Goal: Check status: Check status

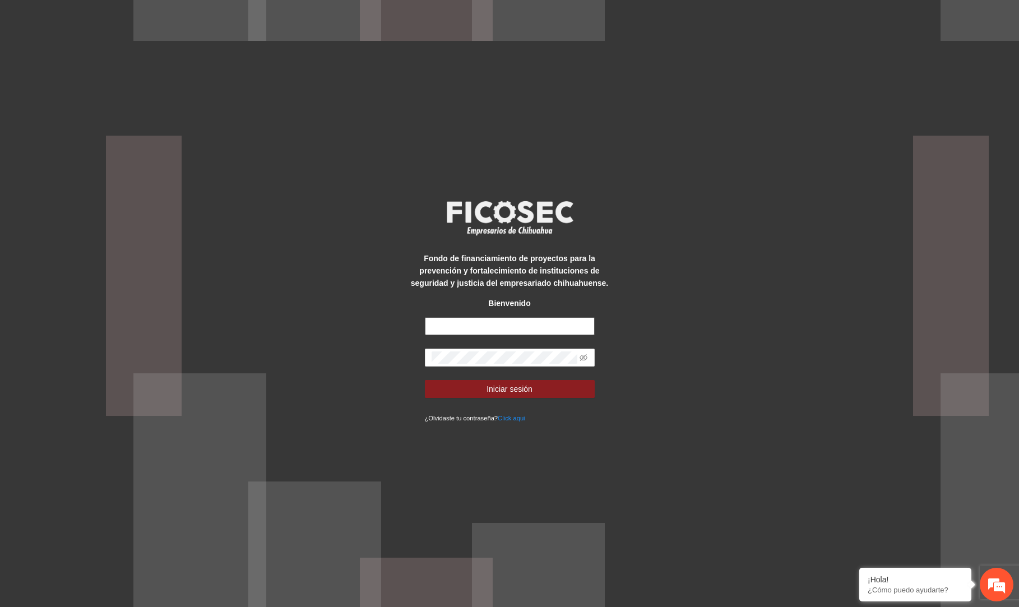
click at [548, 330] on input "text" at bounding box center [510, 326] width 170 height 18
type input "**********"
click at [425, 380] on button "Iniciar sesión" at bounding box center [510, 389] width 170 height 18
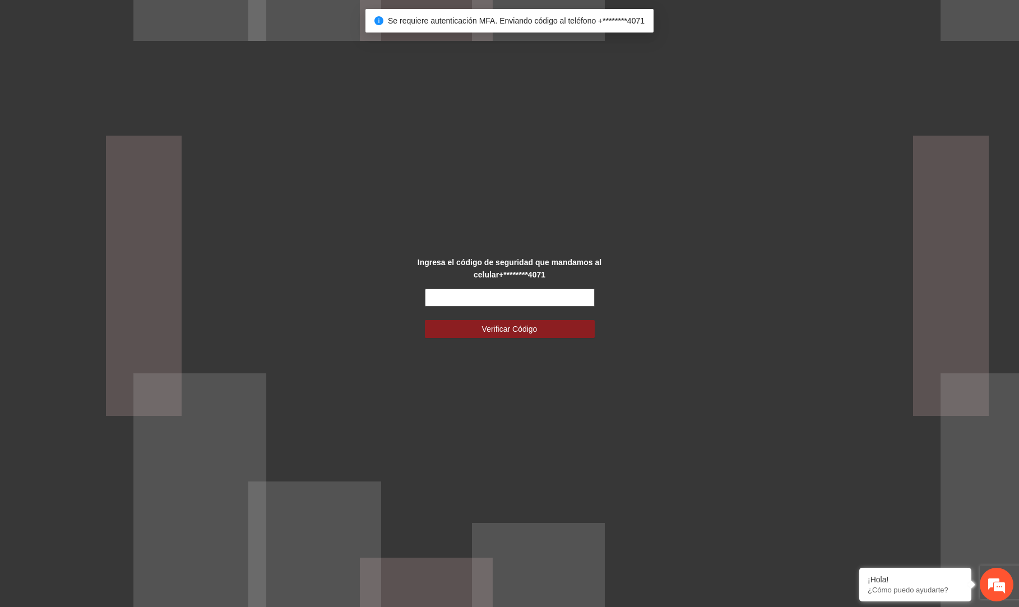
click at [462, 295] on input "text" at bounding box center [510, 298] width 170 height 18
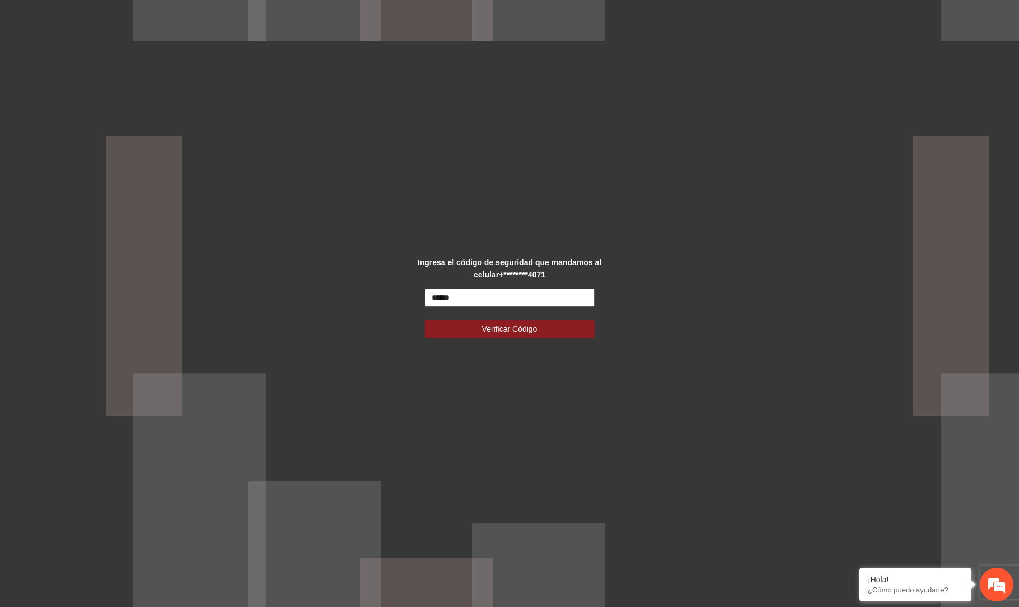
type input "******"
click at [425, 320] on button "Verificar Código" at bounding box center [510, 329] width 170 height 18
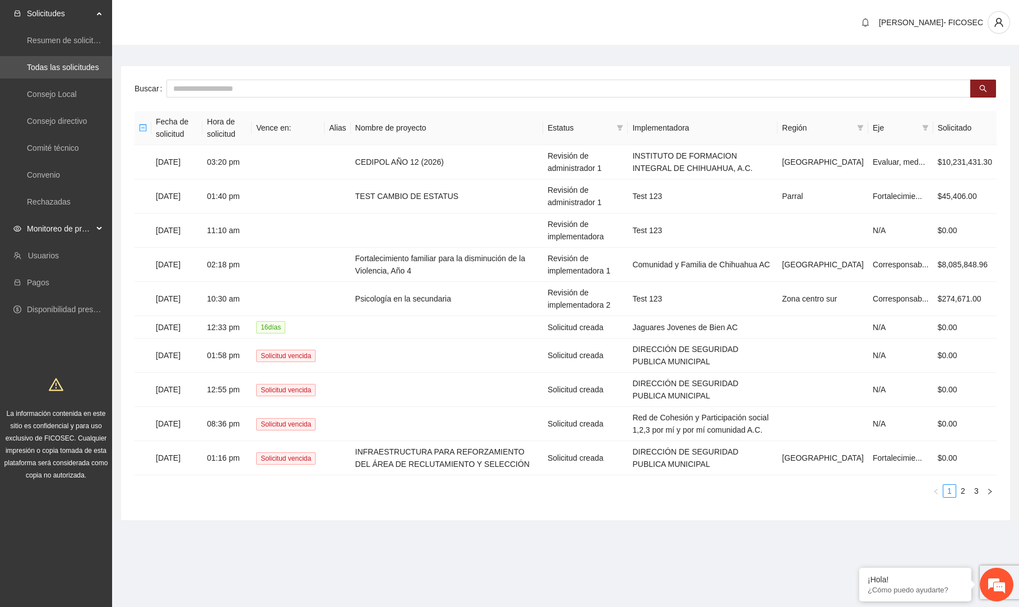
click at [82, 233] on span "Monitoreo de proyectos" at bounding box center [60, 228] width 66 height 22
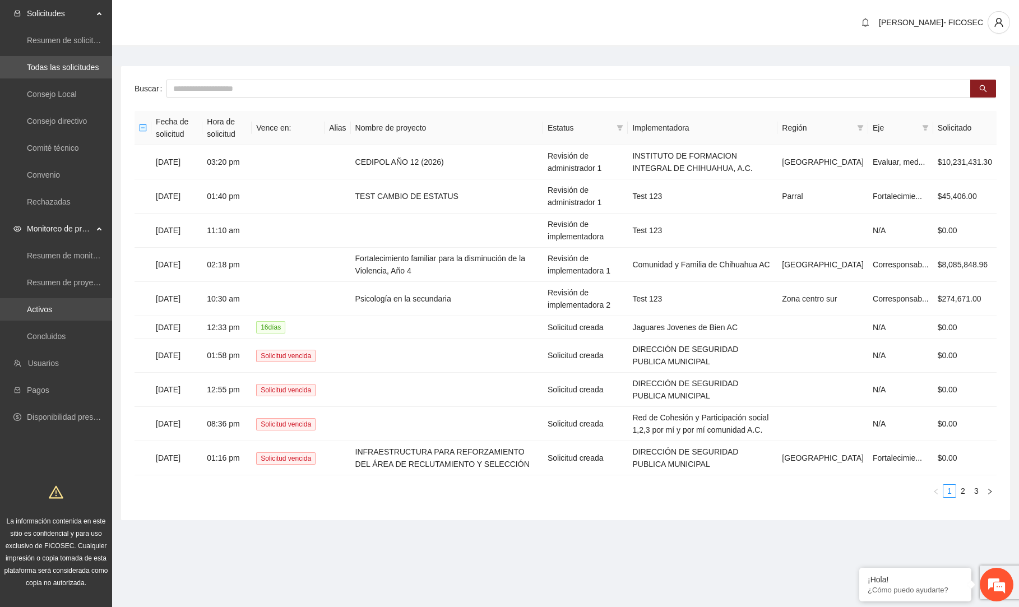
drag, startPoint x: 44, startPoint y: 308, endPoint x: 52, endPoint y: 298, distance: 12.8
click at [45, 308] on link "Activos" at bounding box center [39, 309] width 25 height 9
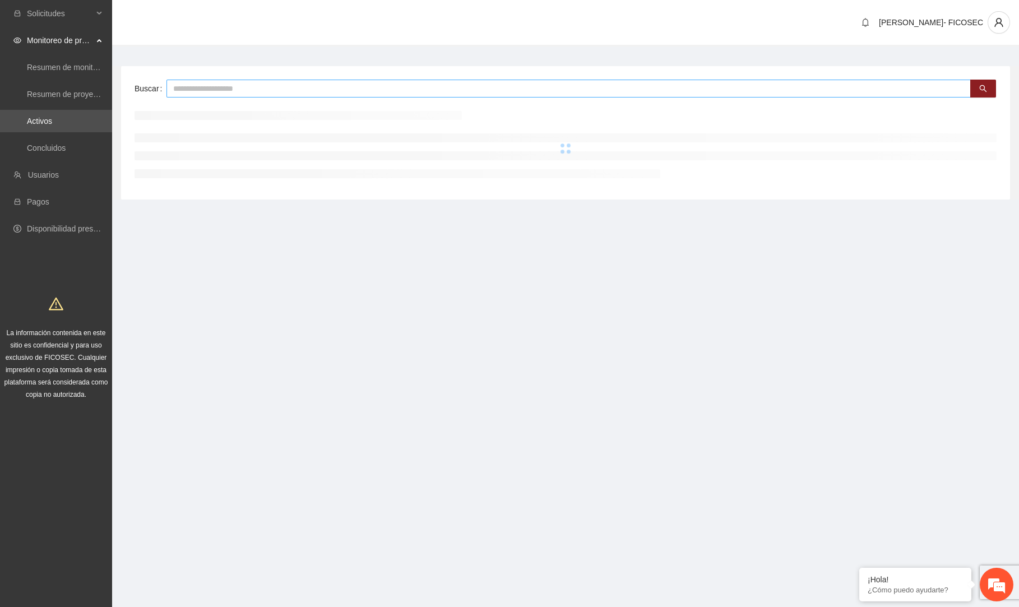
click at [234, 85] on input "text" at bounding box center [568, 89] width 804 height 18
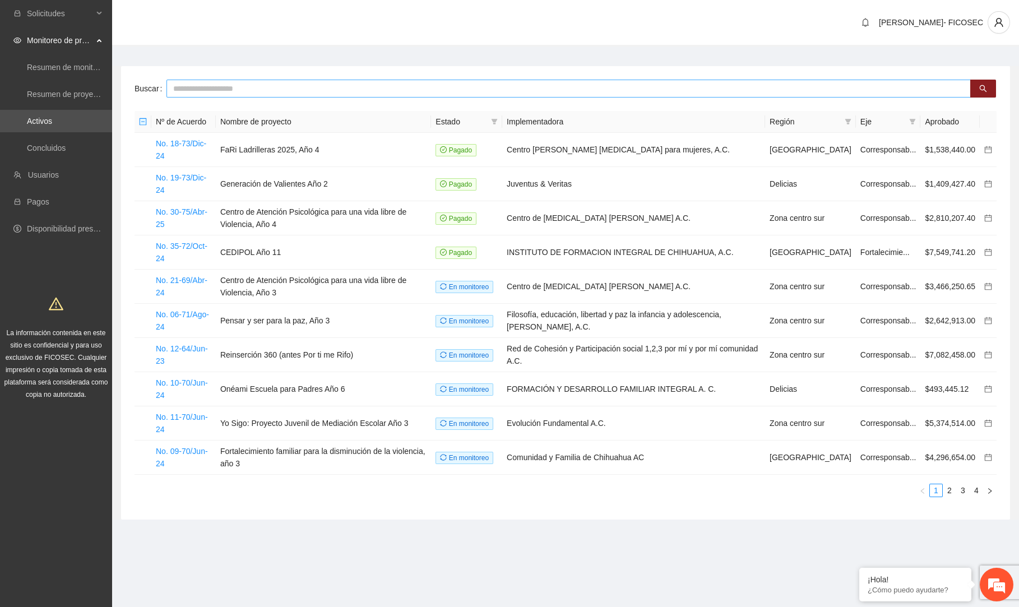
click at [243, 91] on input "text" at bounding box center [568, 89] width 804 height 18
type input "*"
type input "**********"
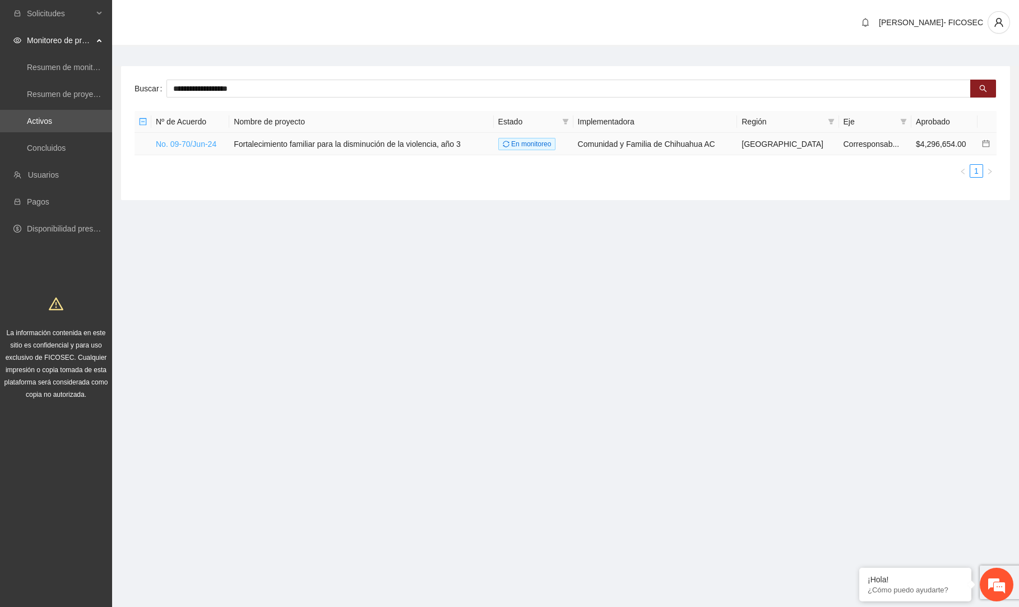
click at [183, 140] on link "No. 09-70/Jun-24" at bounding box center [186, 144] width 61 height 9
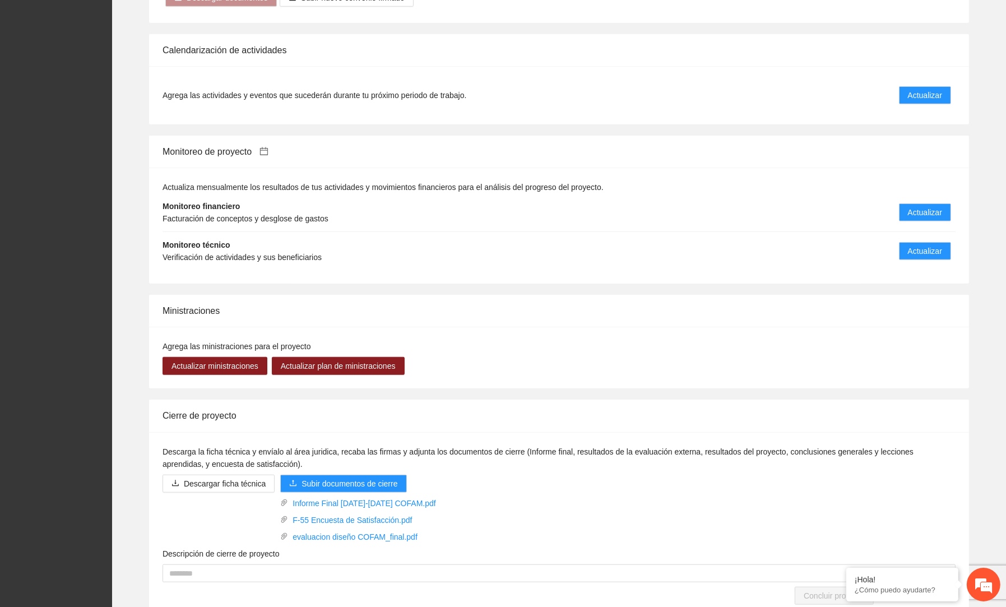
scroll to position [1047, 0]
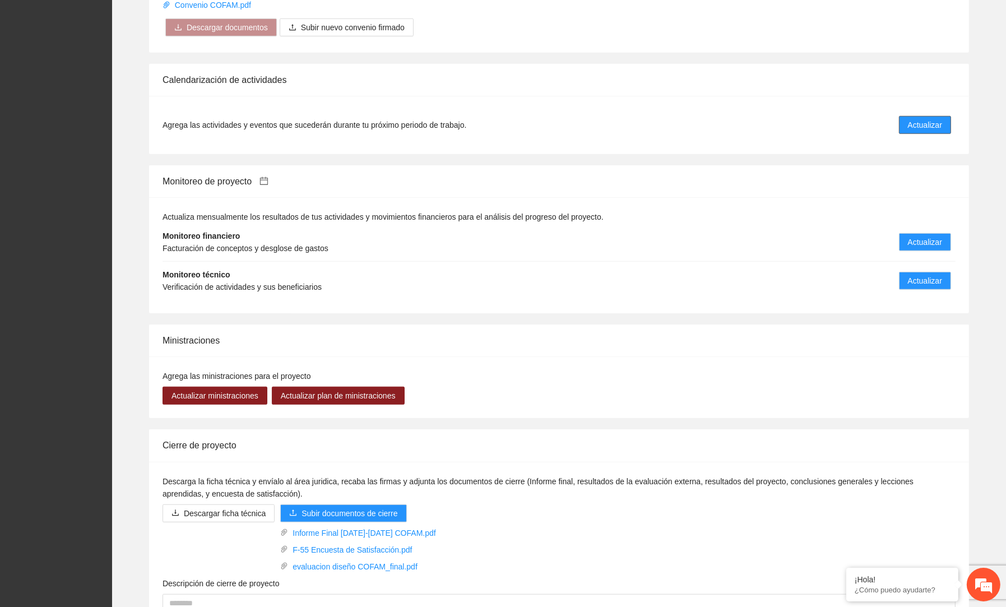
click at [917, 129] on span "Actualizar" at bounding box center [925, 125] width 34 height 12
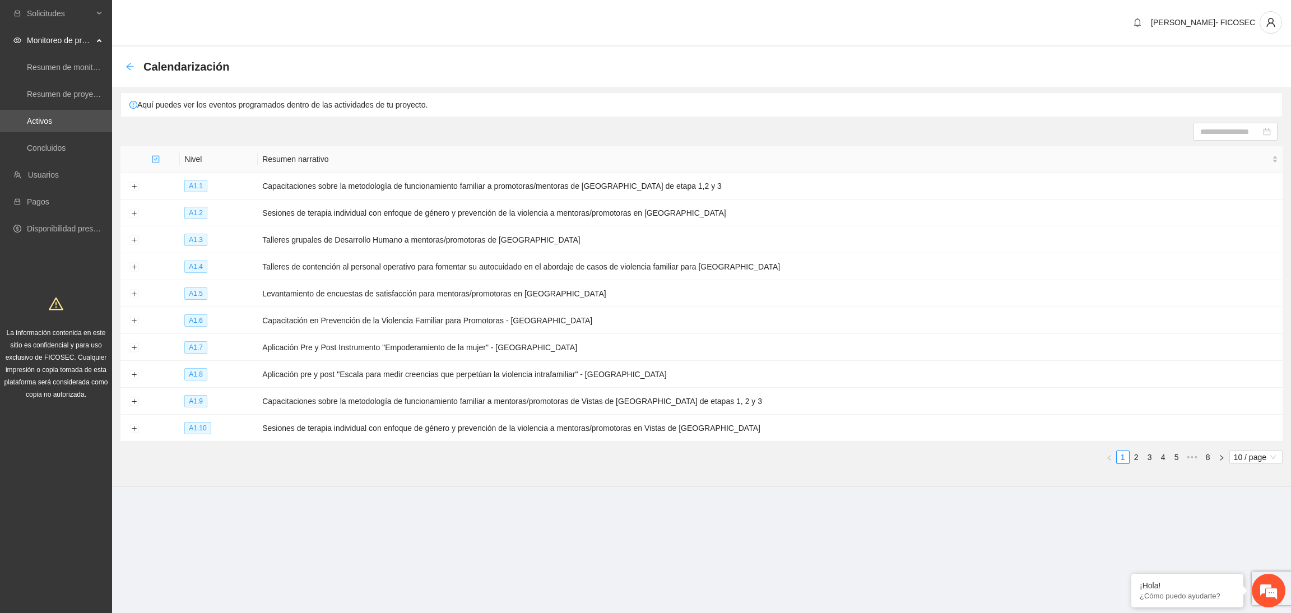
click at [127, 67] on icon "arrow-left" at bounding box center [130, 66] width 9 height 9
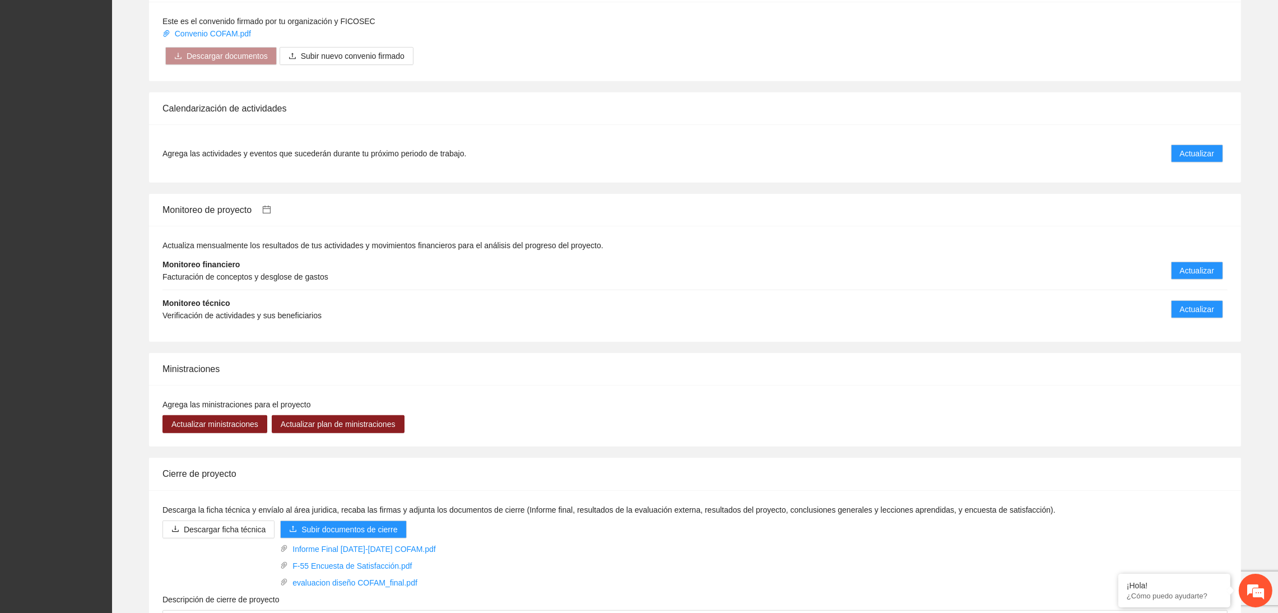
scroll to position [1026, 0]
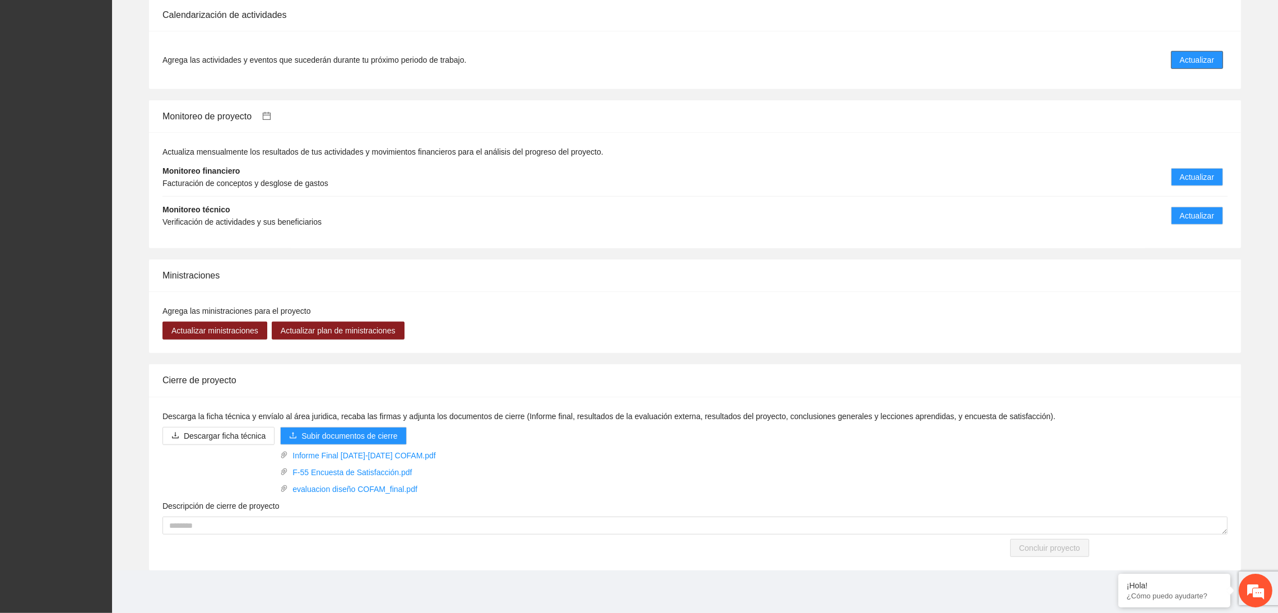
click at [1018, 58] on span "Actualizar" at bounding box center [1197, 60] width 34 height 12
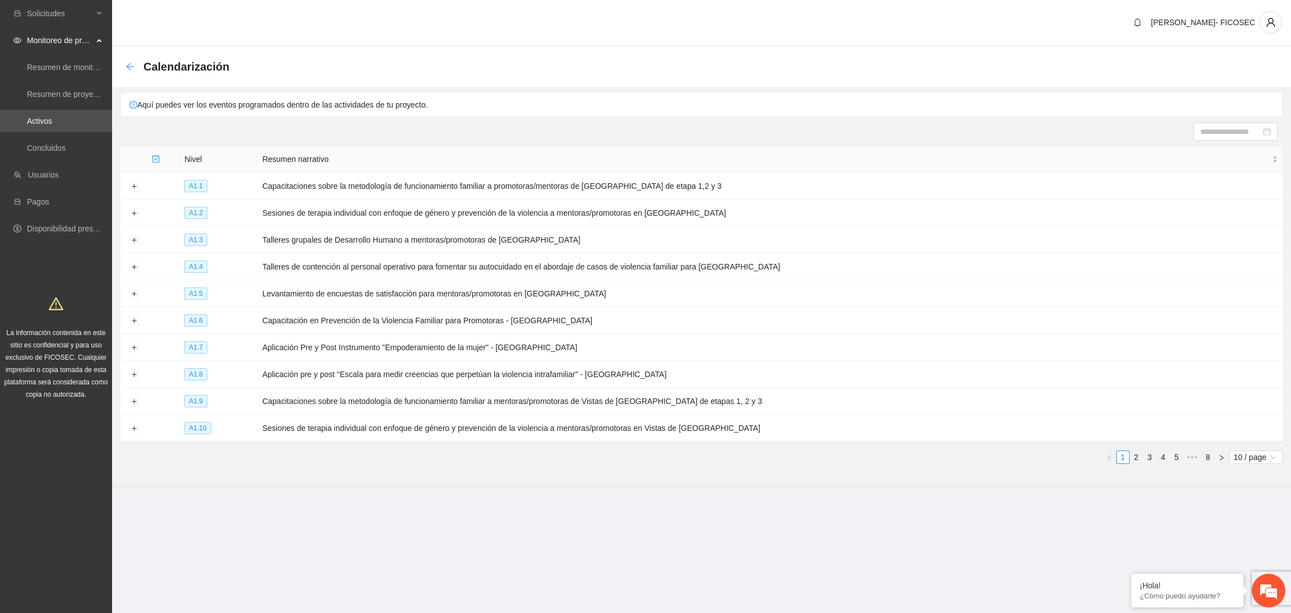
click at [127, 69] on icon "arrow-left" at bounding box center [130, 66] width 9 height 9
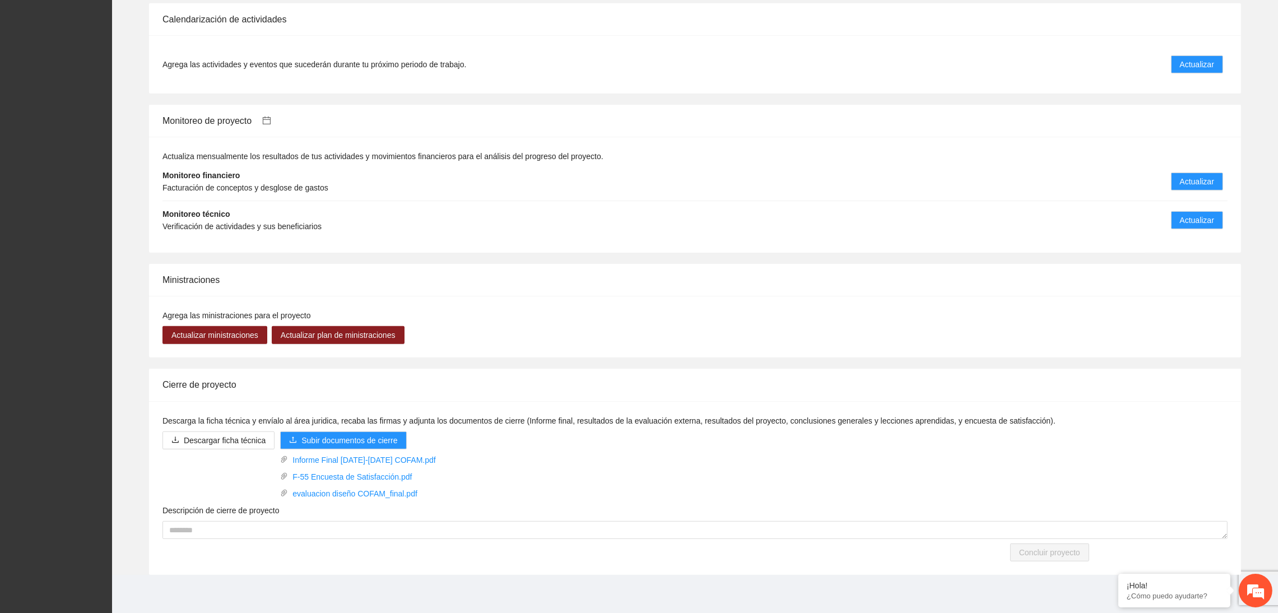
scroll to position [1026, 0]
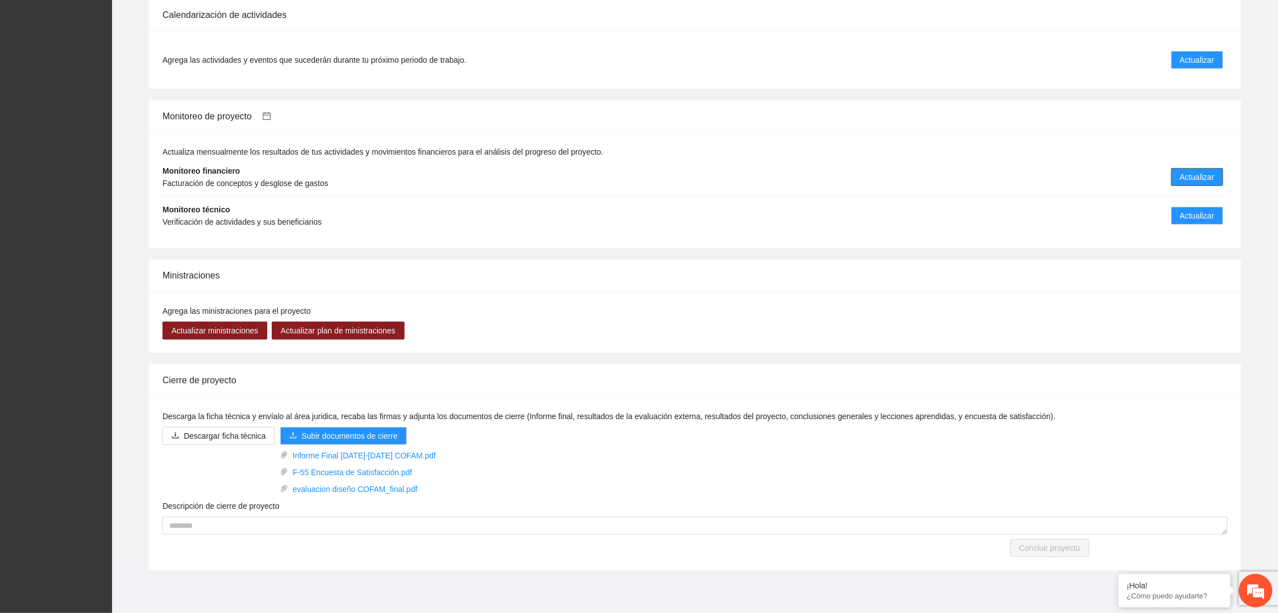
click at [1018, 178] on span "Actualizar" at bounding box center [1197, 177] width 34 height 12
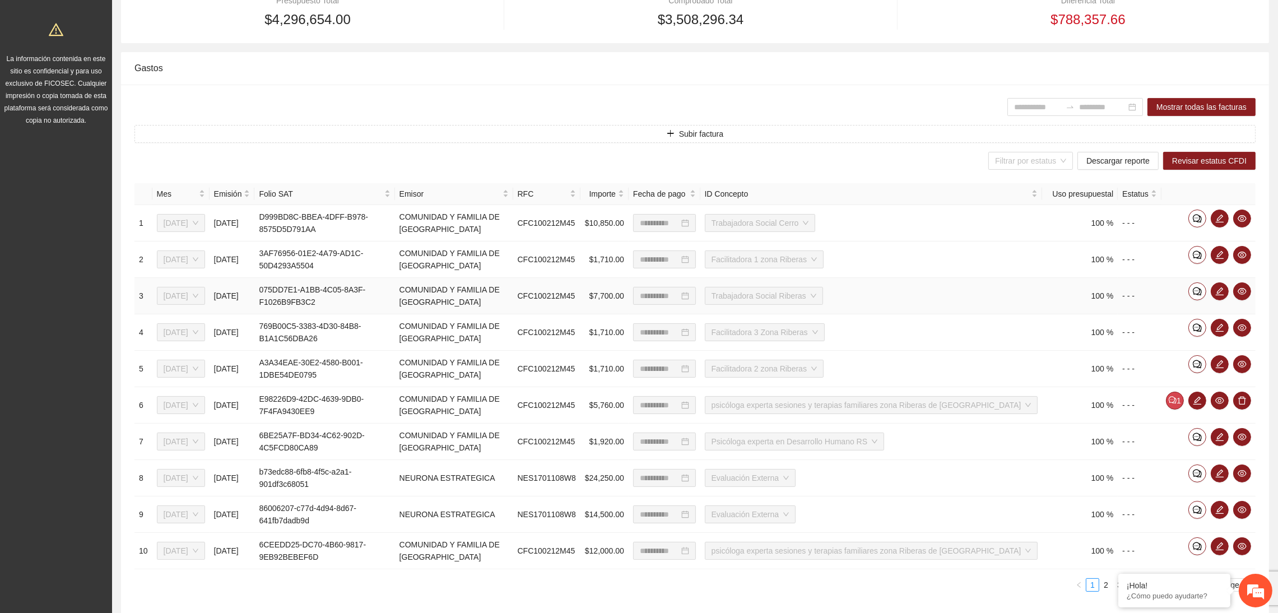
scroll to position [316, 0]
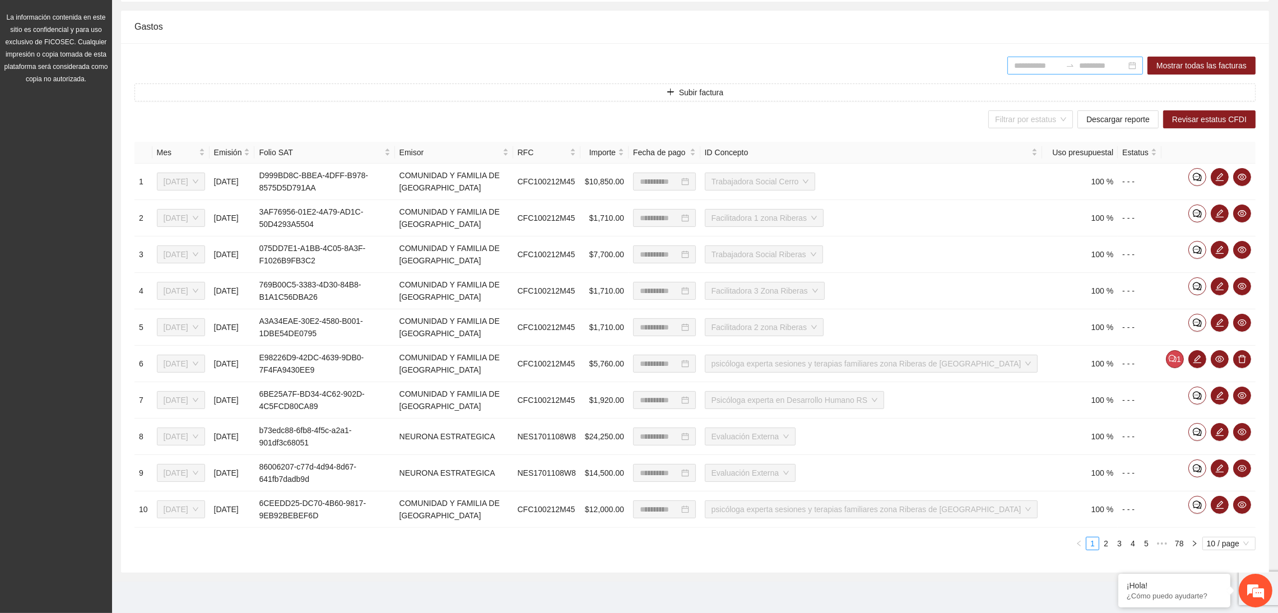
click at [1018, 61] on input at bounding box center [1037, 65] width 47 height 12
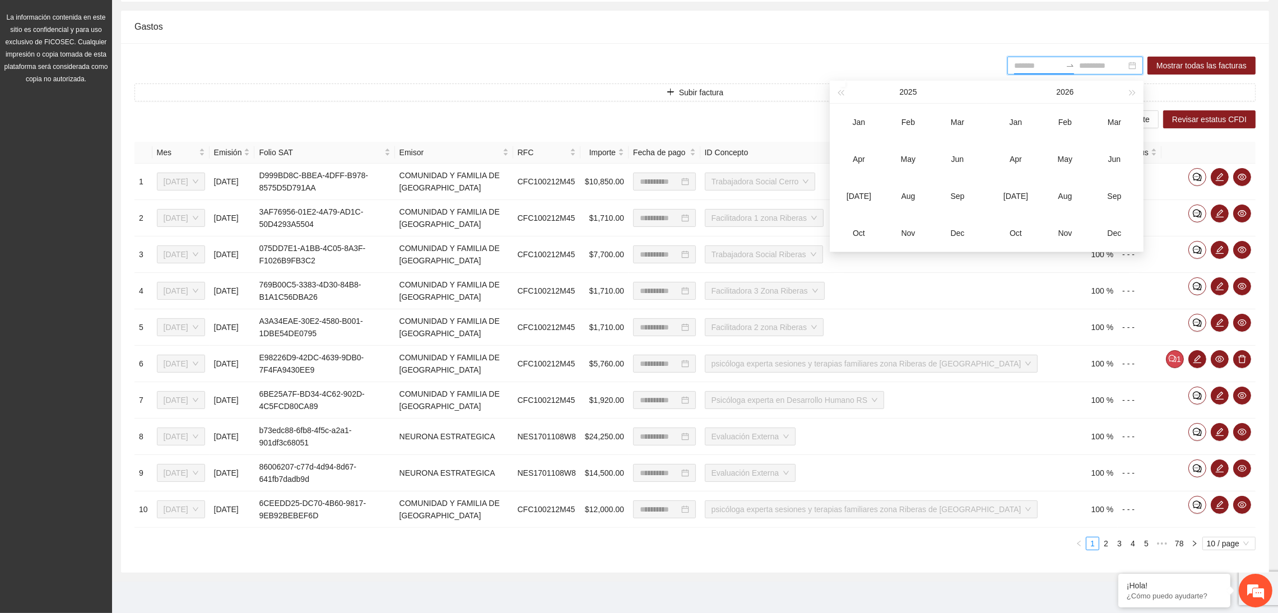
type input "*******"
click at [904, 163] on div "May" at bounding box center [909, 158] width 34 height 13
type input "*******"
click at [852, 197] on div "[DATE]" at bounding box center [859, 195] width 34 height 13
type input "*******"
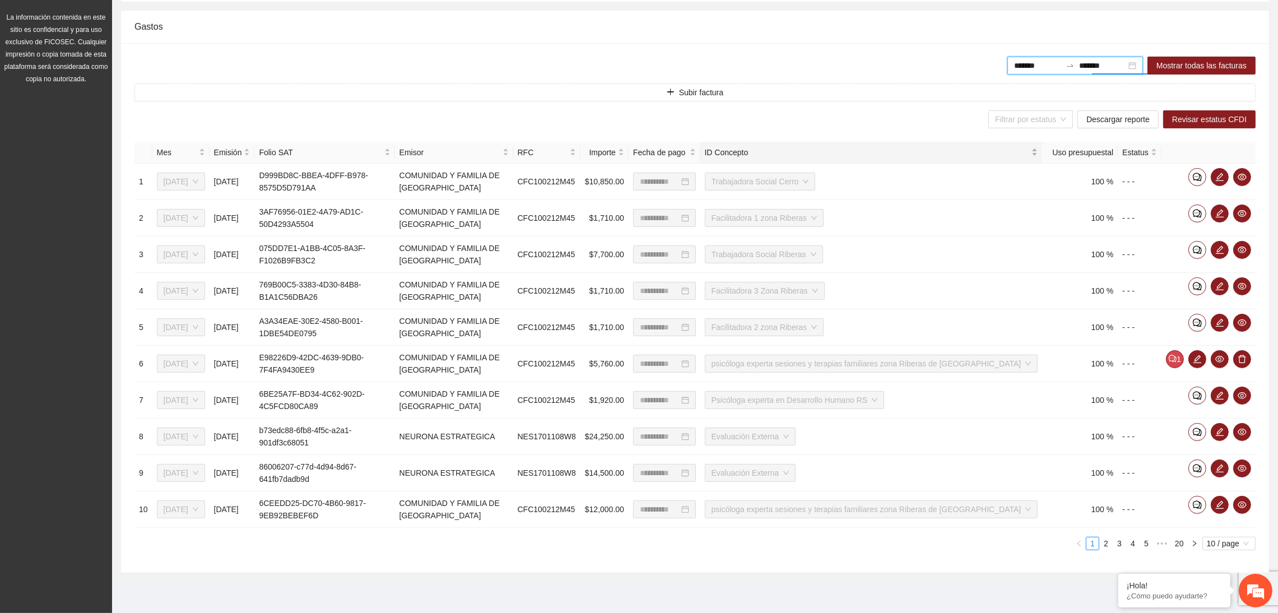
click at [1018, 149] on div "ID Concepto" at bounding box center [871, 152] width 333 height 12
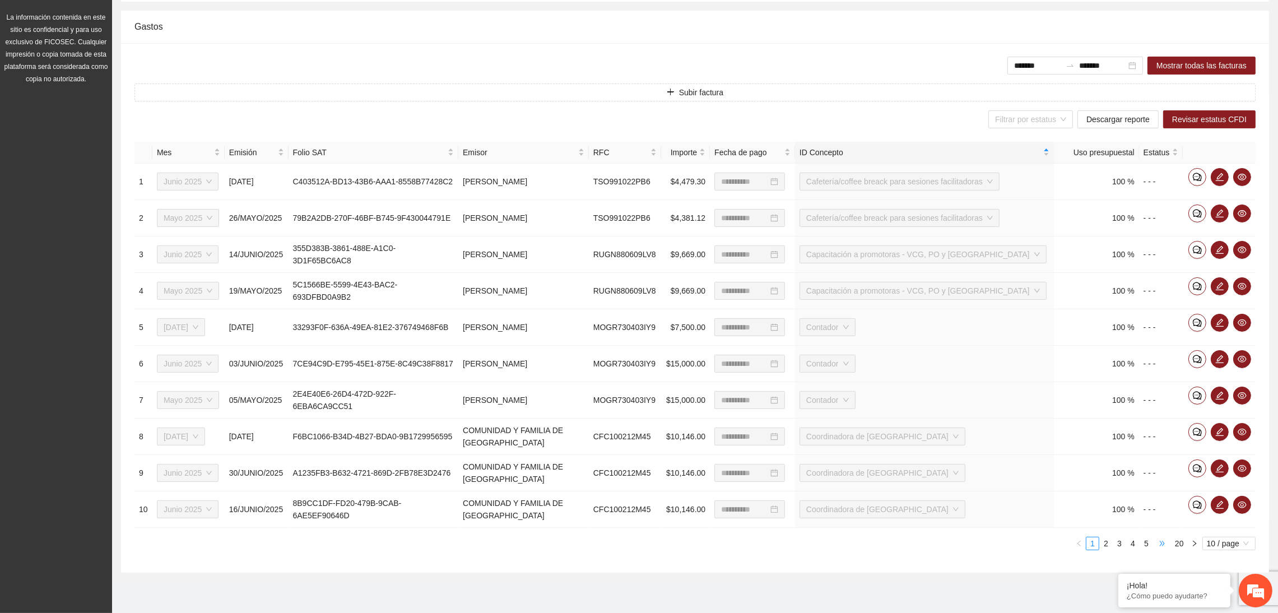
click at [1018, 544] on span "•••" at bounding box center [1162, 543] width 18 height 13
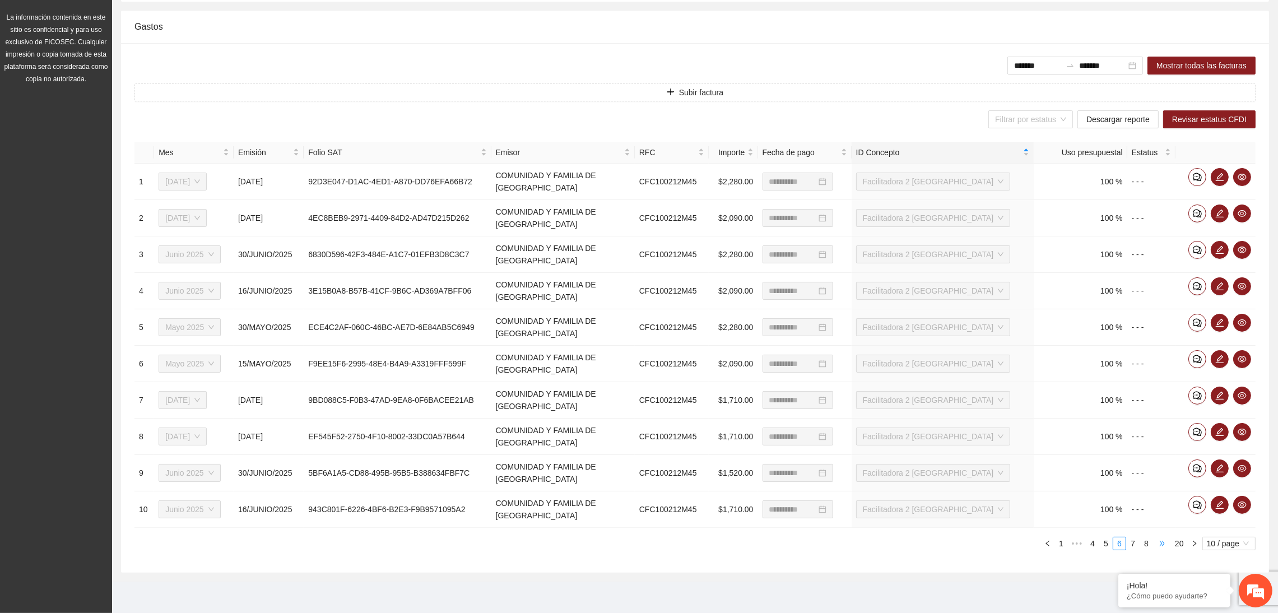
click at [1018, 546] on span "•••" at bounding box center [1162, 543] width 18 height 13
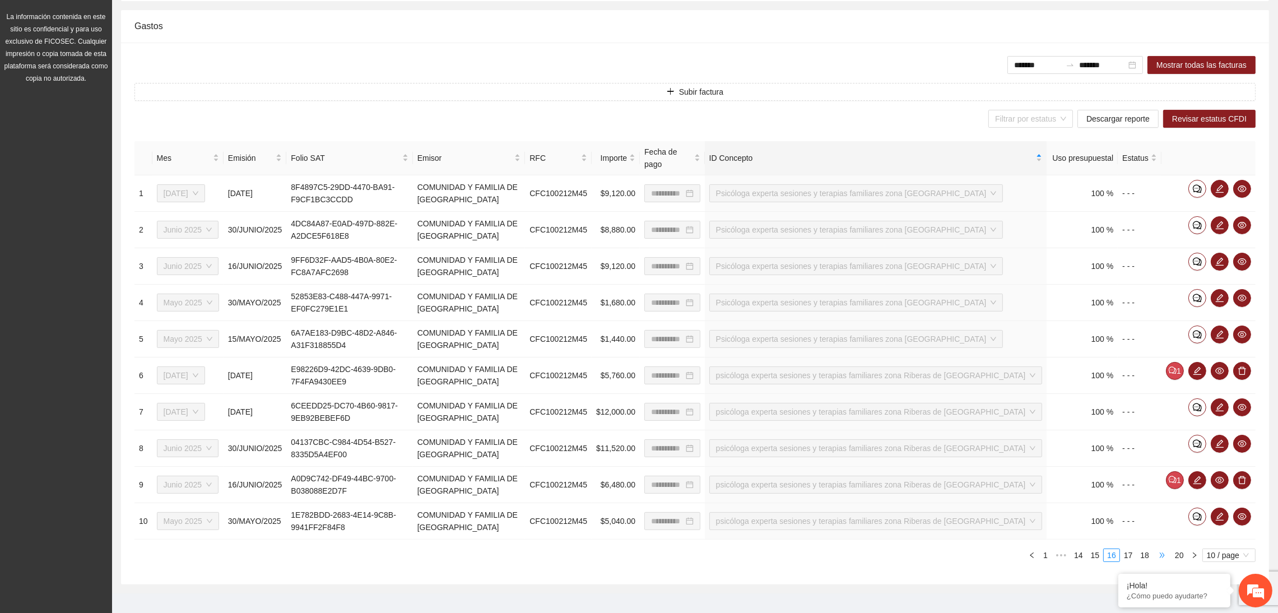
click at [1018, 549] on span "•••" at bounding box center [1162, 555] width 18 height 13
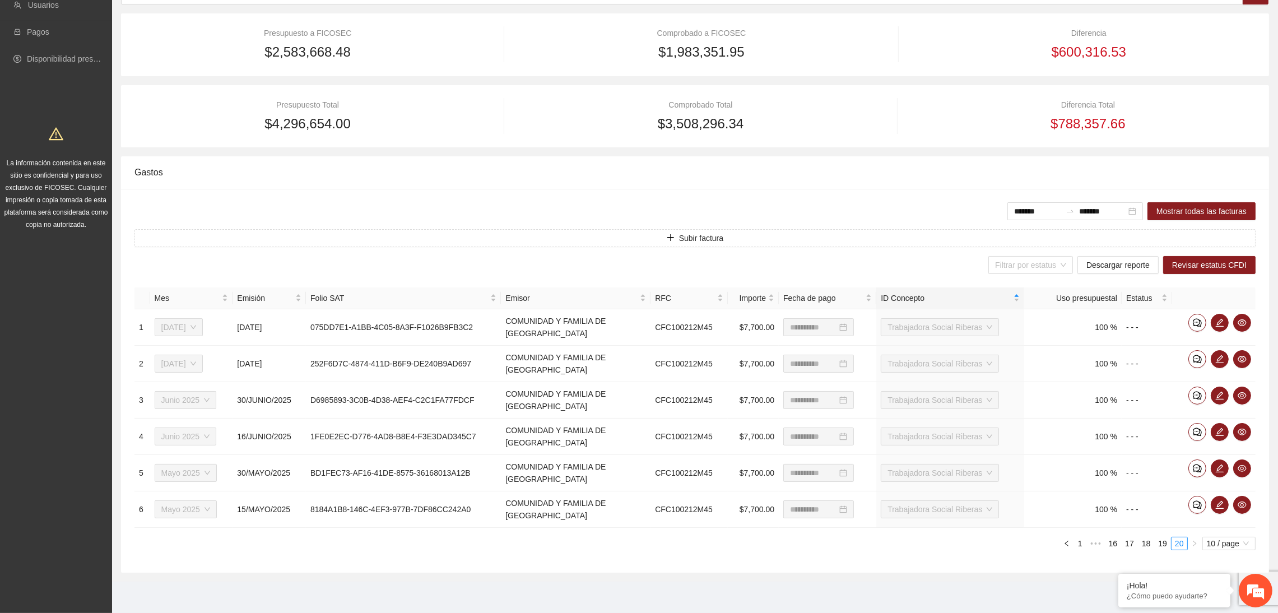
click at [1018, 546] on link "19" at bounding box center [1163, 543] width 16 height 12
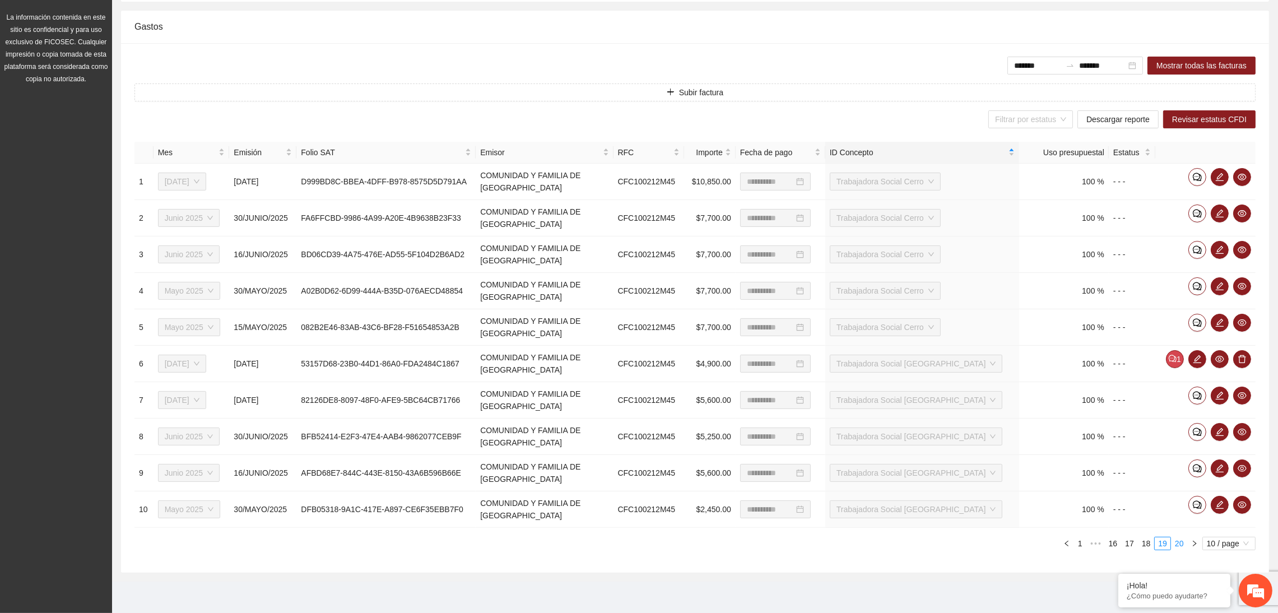
click at [1018, 544] on link "20" at bounding box center [1180, 543] width 16 height 12
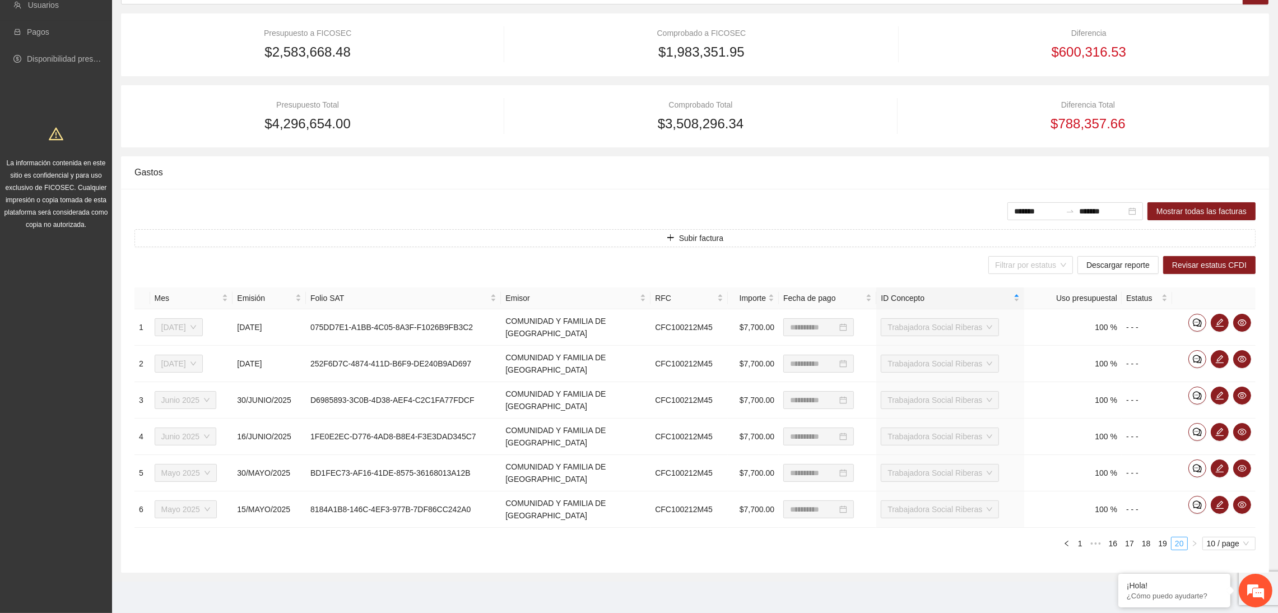
scroll to position [170, 0]
click at [1018, 546] on link "18" at bounding box center [1147, 543] width 16 height 12
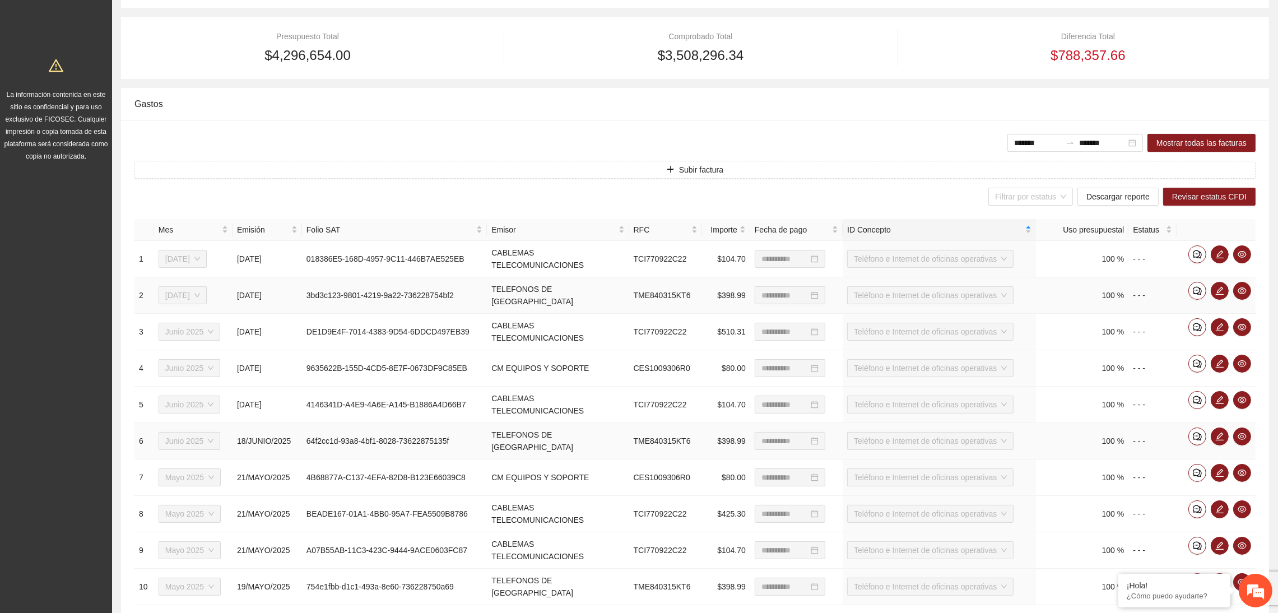
scroll to position [316, 0]
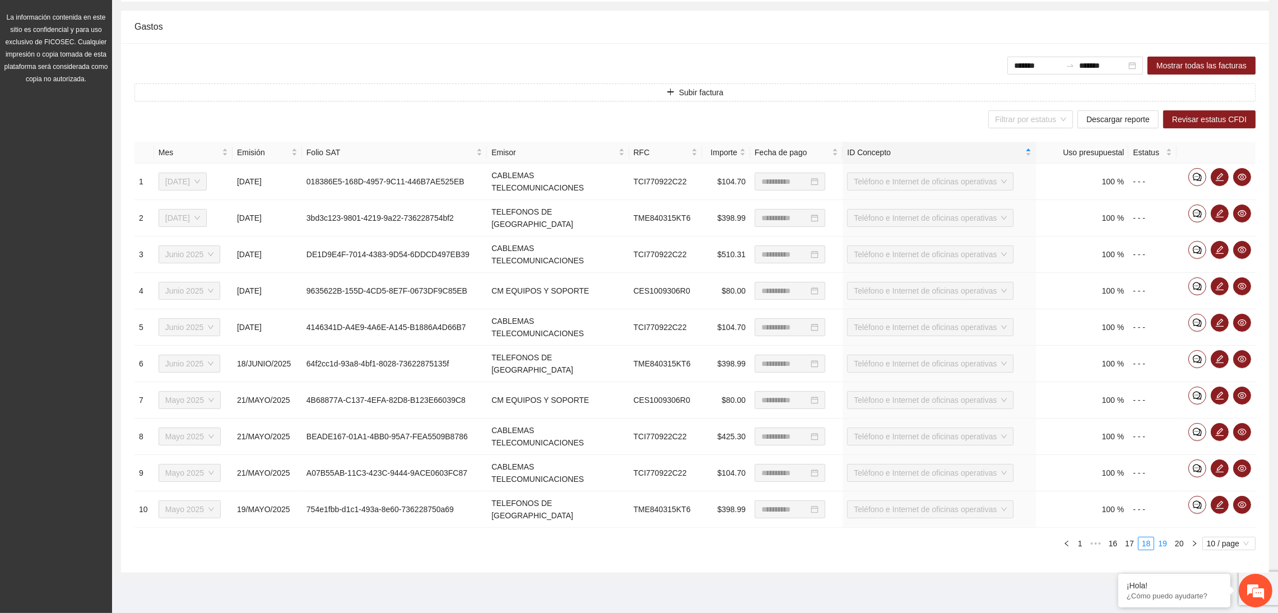
click at [1018, 542] on link "19" at bounding box center [1163, 543] width 16 height 12
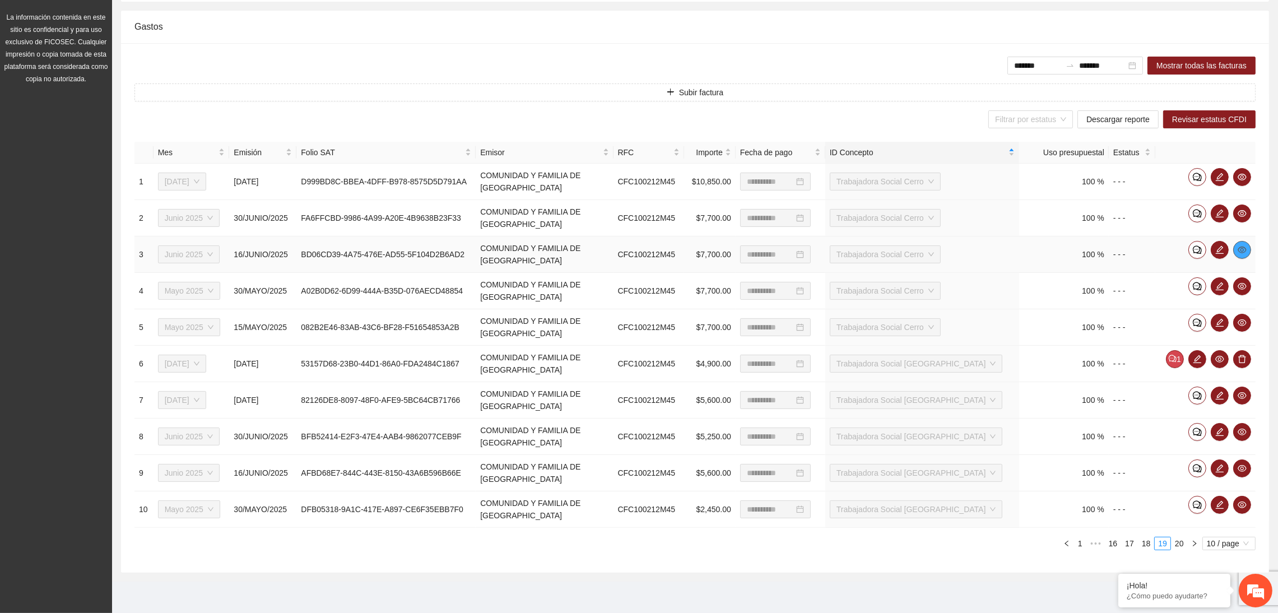
click at [1018, 247] on icon "eye" at bounding box center [1242, 250] width 9 height 7
click at [1018, 282] on icon "eye" at bounding box center [1242, 286] width 9 height 9
click at [1018, 321] on icon "eye" at bounding box center [1242, 322] width 9 height 7
click at [1018, 360] on icon "eye" at bounding box center [1220, 359] width 9 height 9
click at [1018, 361] on button "1" at bounding box center [1175, 359] width 18 height 18
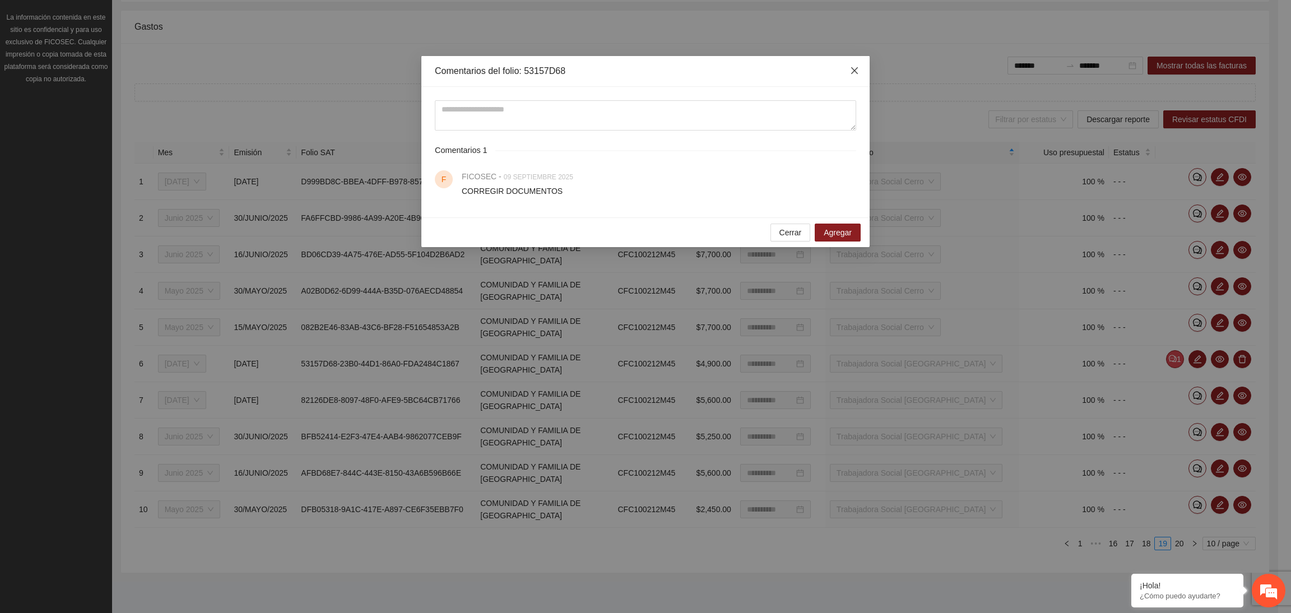
click at [852, 72] on icon "close" at bounding box center [854, 70] width 9 height 9
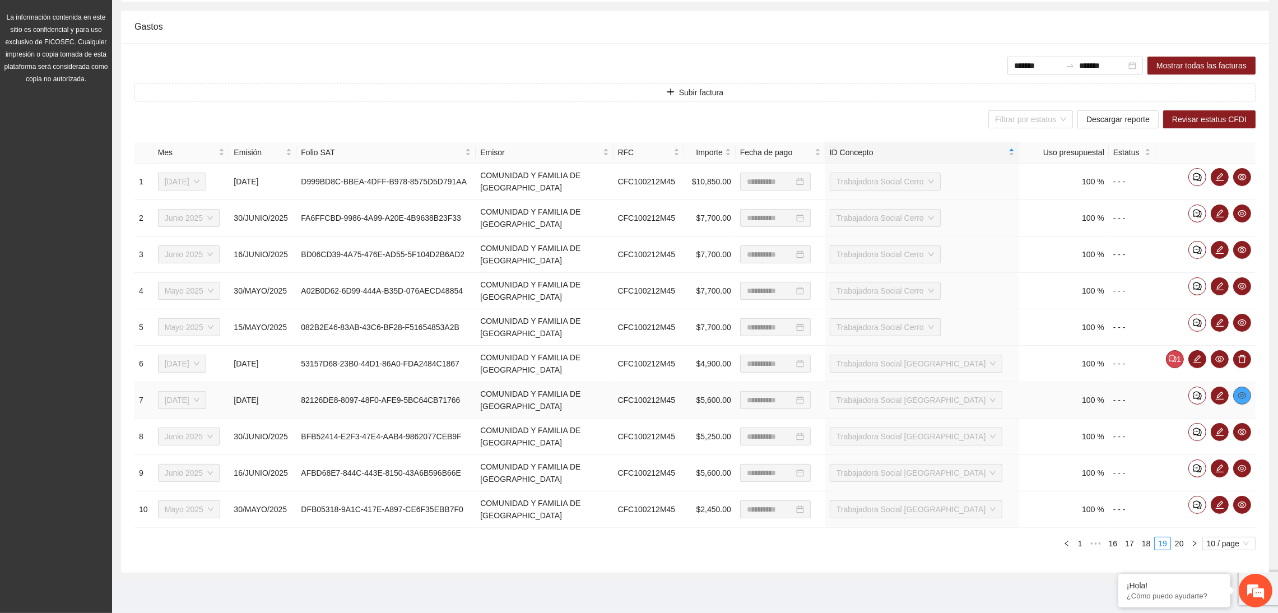
click at [1018, 397] on icon "eye" at bounding box center [1242, 395] width 9 height 9
click at [1018, 432] on icon "eye" at bounding box center [1242, 432] width 9 height 9
click at [1018, 466] on icon "eye" at bounding box center [1242, 468] width 9 height 7
click at [1018, 505] on span "eye" at bounding box center [1242, 504] width 17 height 9
click at [1018, 537] on li "20" at bounding box center [1179, 543] width 17 height 13
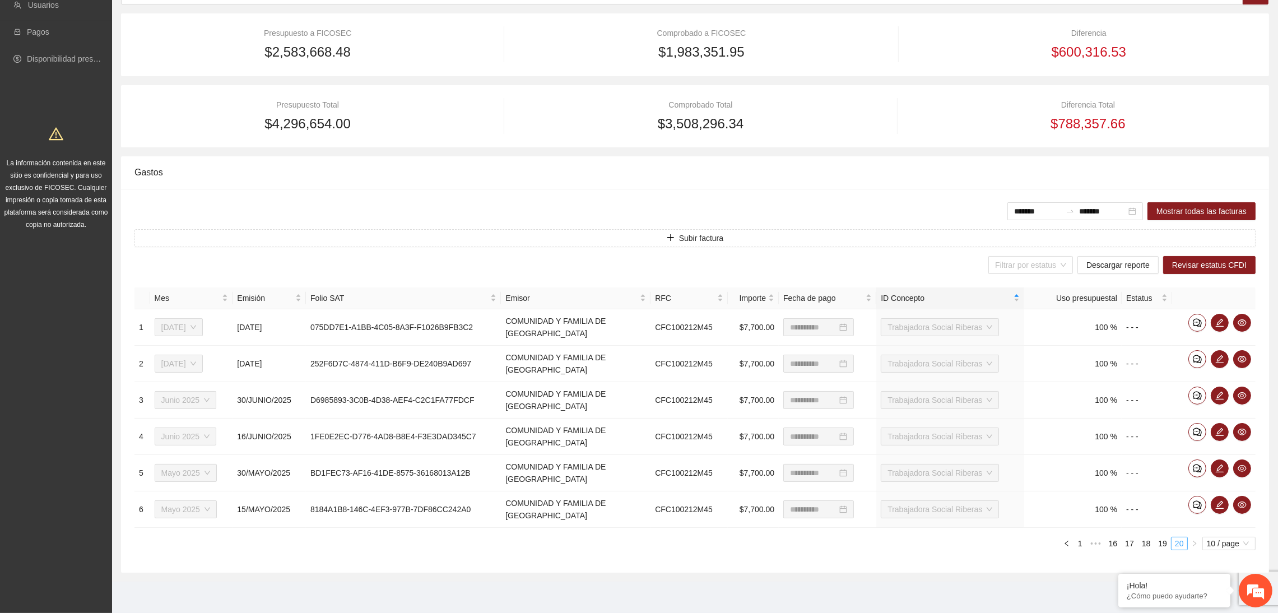
scroll to position [170, 0]
click at [1018, 322] on icon "eye" at bounding box center [1242, 322] width 9 height 9
click at [1018, 356] on icon "eye" at bounding box center [1242, 359] width 9 height 9
click at [1018, 394] on icon "eye" at bounding box center [1242, 395] width 9 height 9
click at [1018, 429] on icon "eye" at bounding box center [1242, 432] width 9 height 9
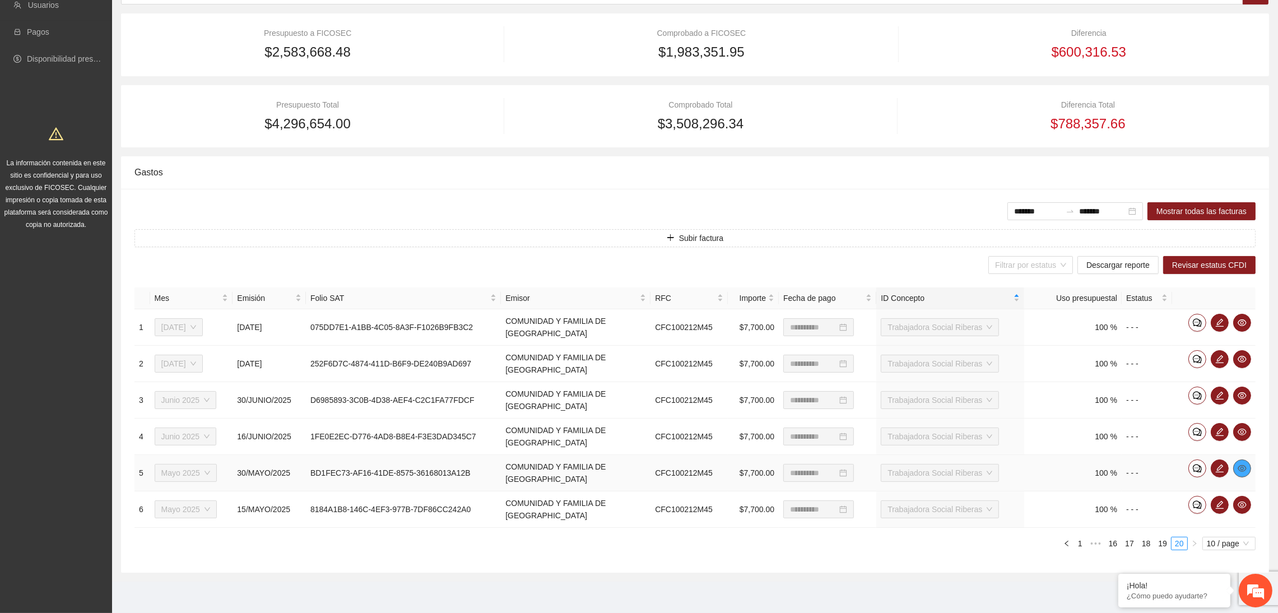
click at [1018, 474] on button "button" at bounding box center [1242, 469] width 18 height 18
click at [1018, 507] on icon "eye" at bounding box center [1242, 504] width 9 height 9
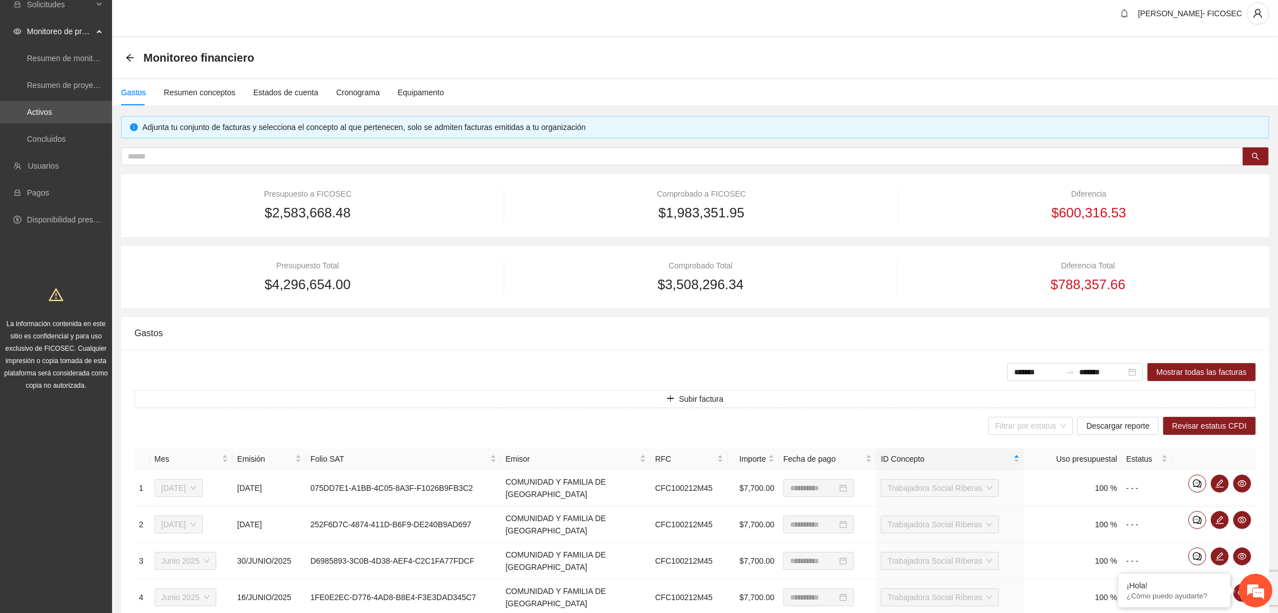
scroll to position [0, 0]
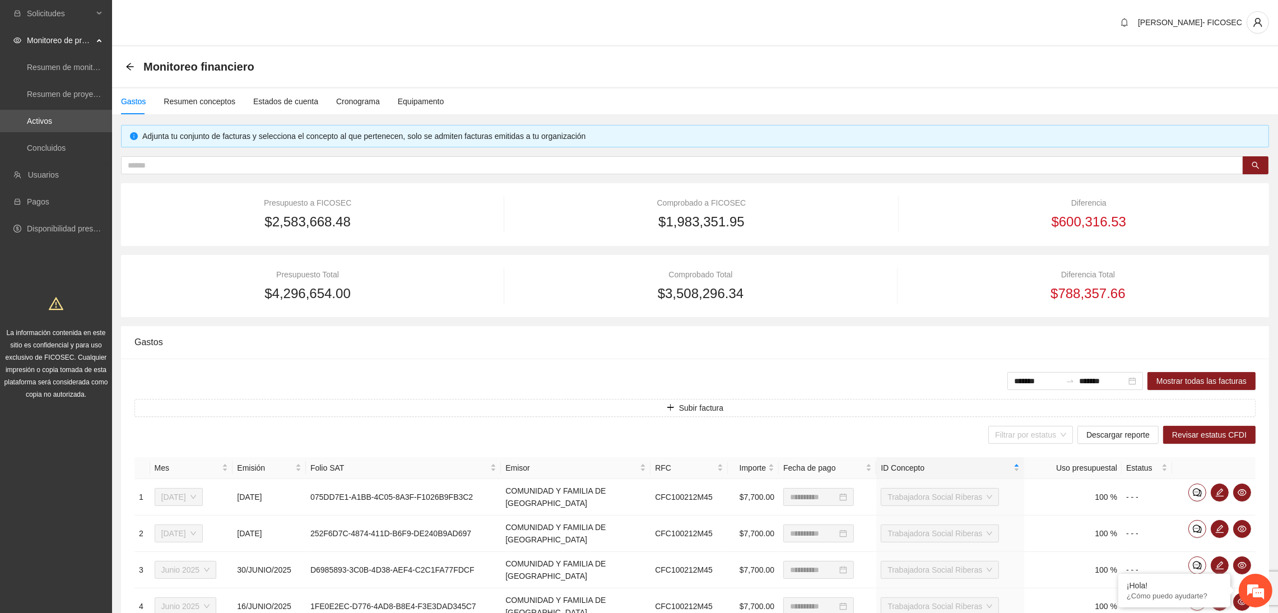
click at [382, 15] on div "[PERSON_NAME]- FICOSEC" at bounding box center [695, 23] width 1166 height 47
click at [38, 126] on link "Activos" at bounding box center [39, 121] width 25 height 9
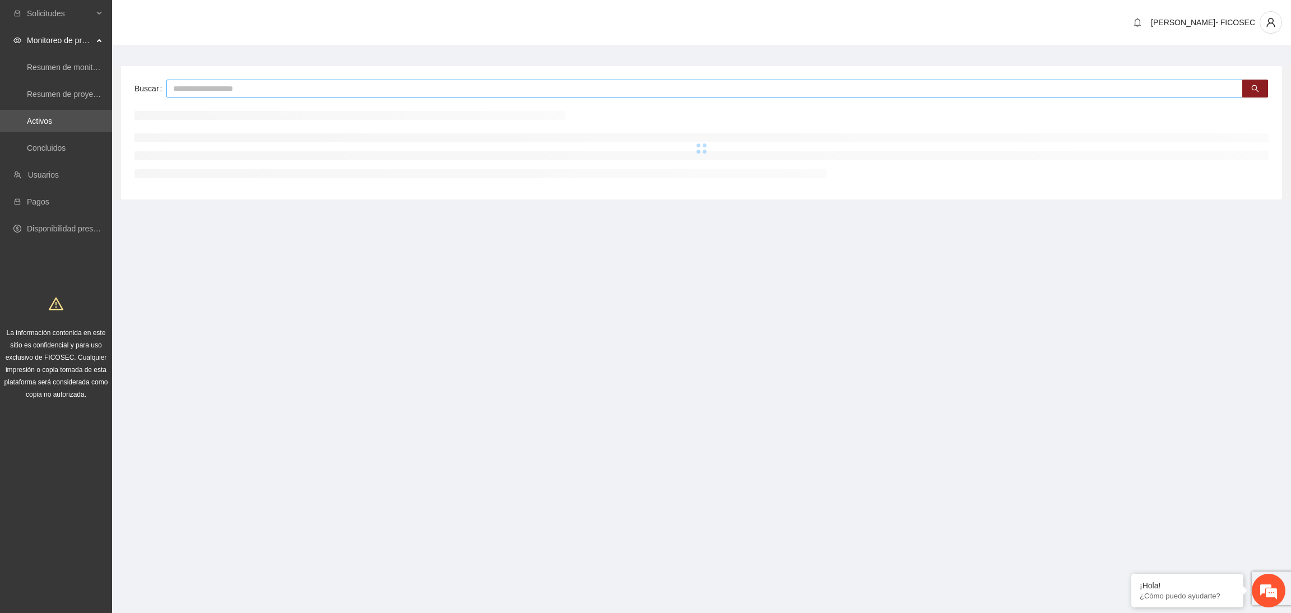
click at [257, 86] on input "text" at bounding box center [704, 89] width 1077 height 18
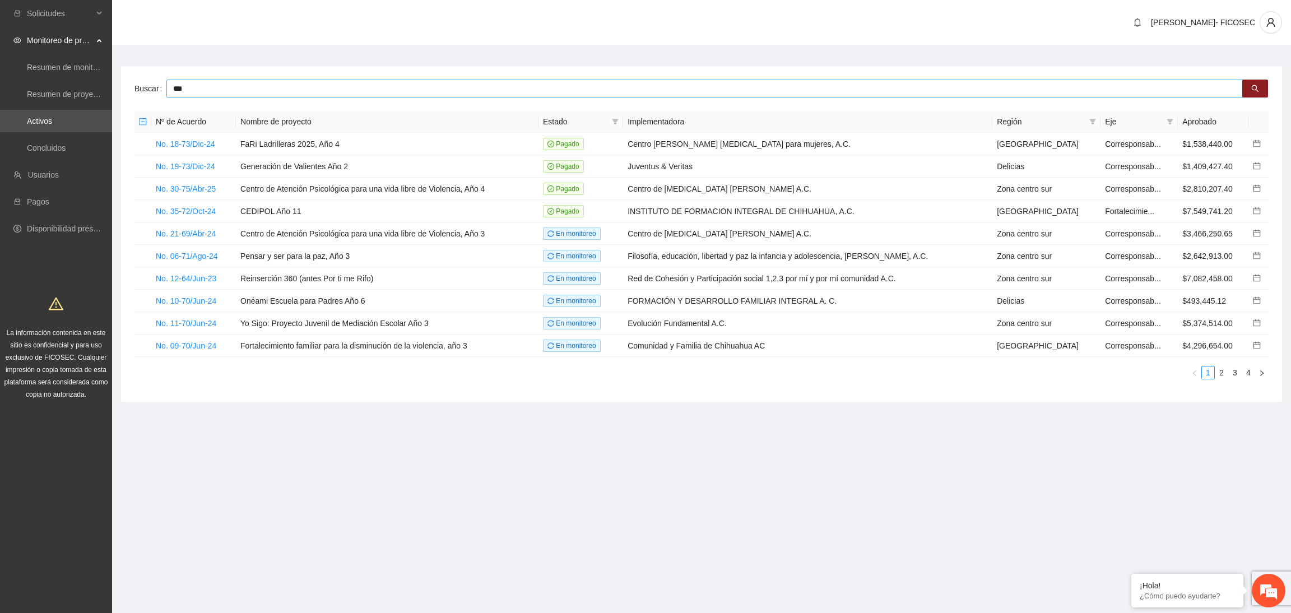
type input "***"
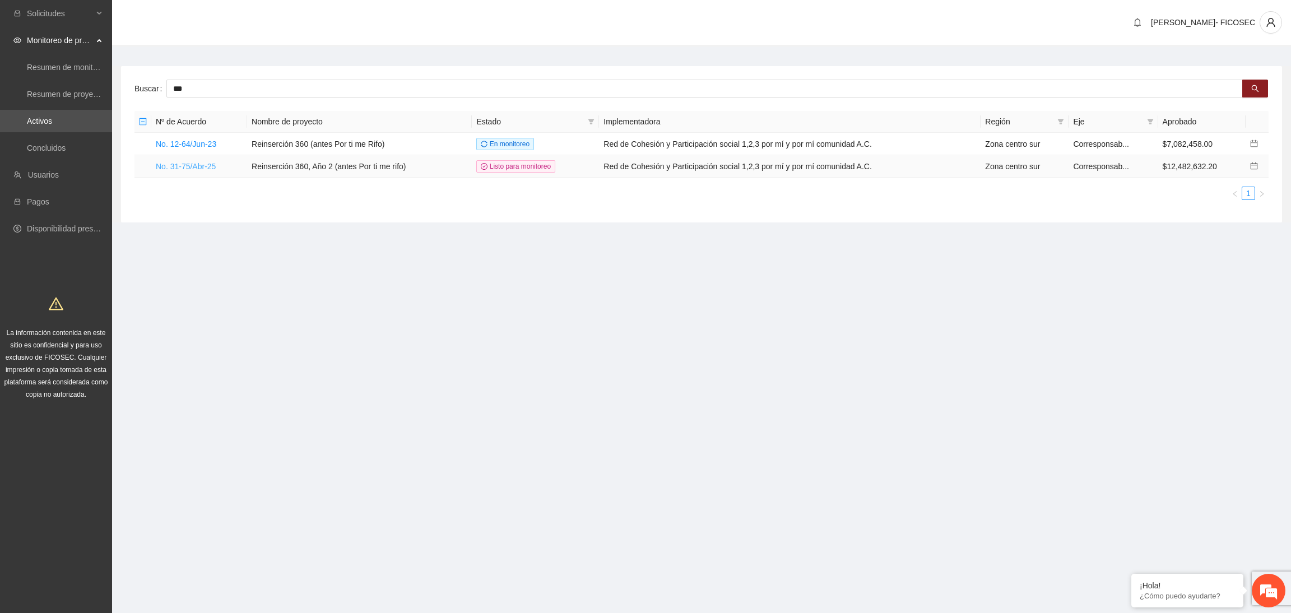
click at [194, 163] on link "No. 31-75/Abr-25" at bounding box center [186, 166] width 60 height 9
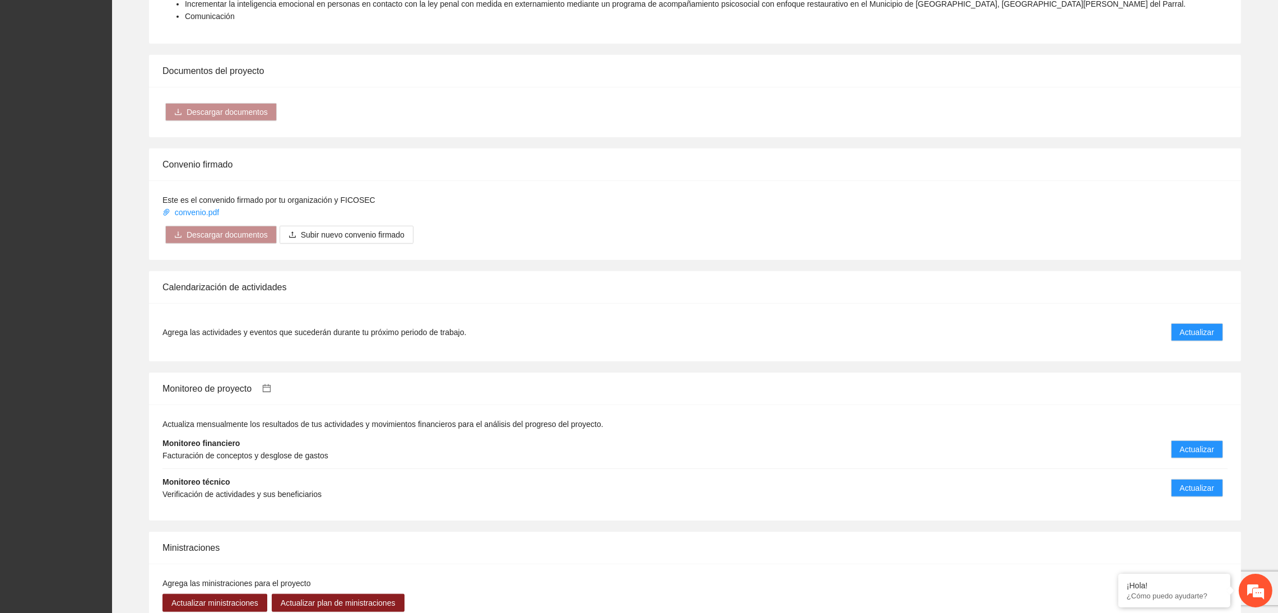
scroll to position [1516, 0]
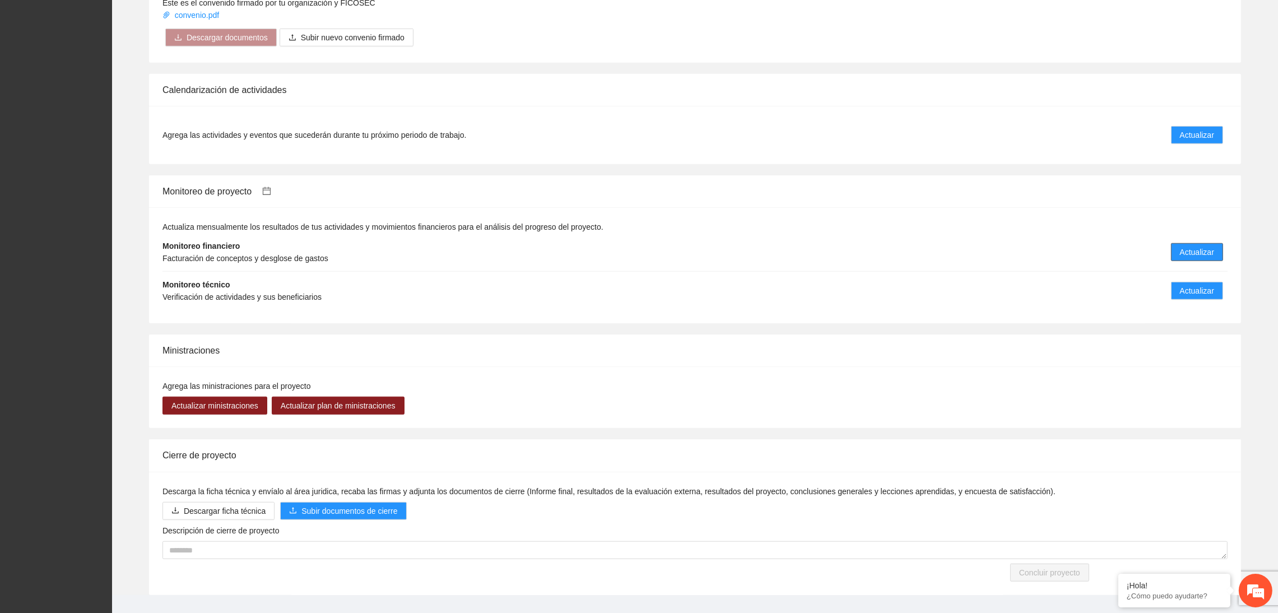
click at [1018, 246] on span "Actualizar" at bounding box center [1197, 252] width 34 height 12
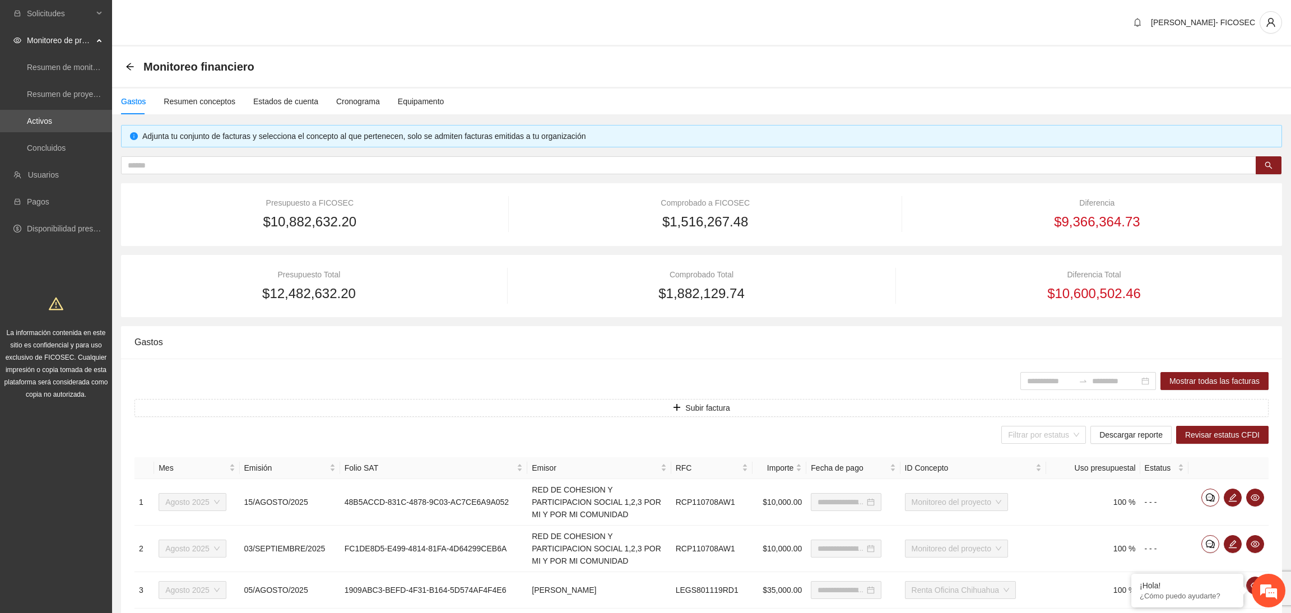
type input "**********"
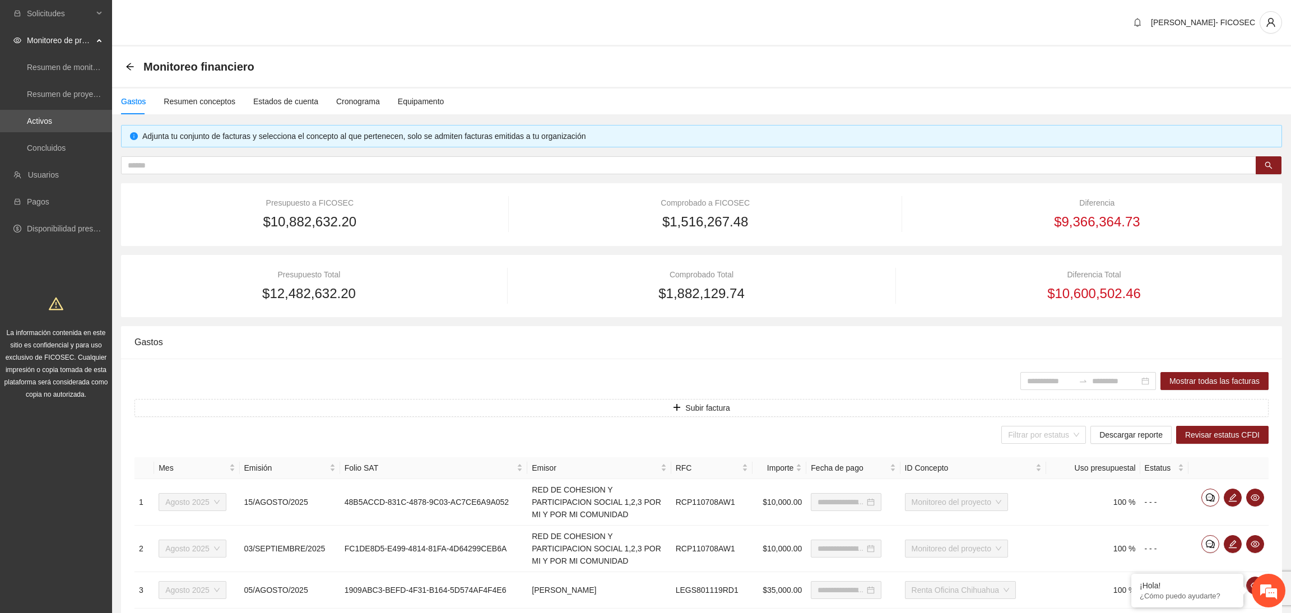
type input "**********"
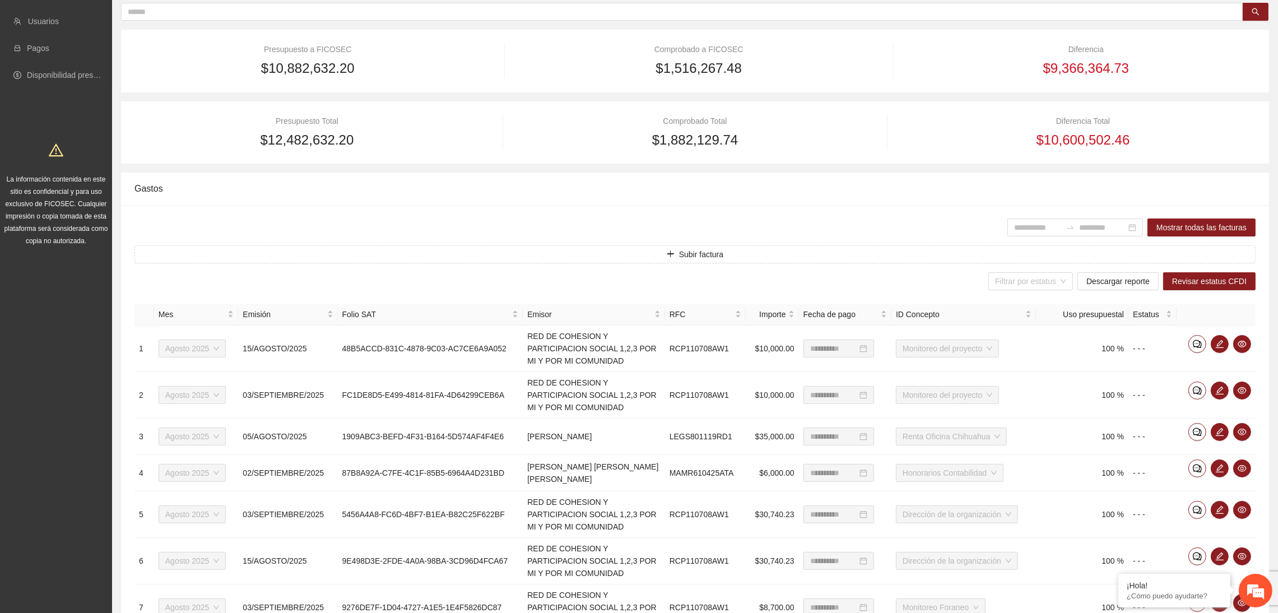
scroll to position [124, 0]
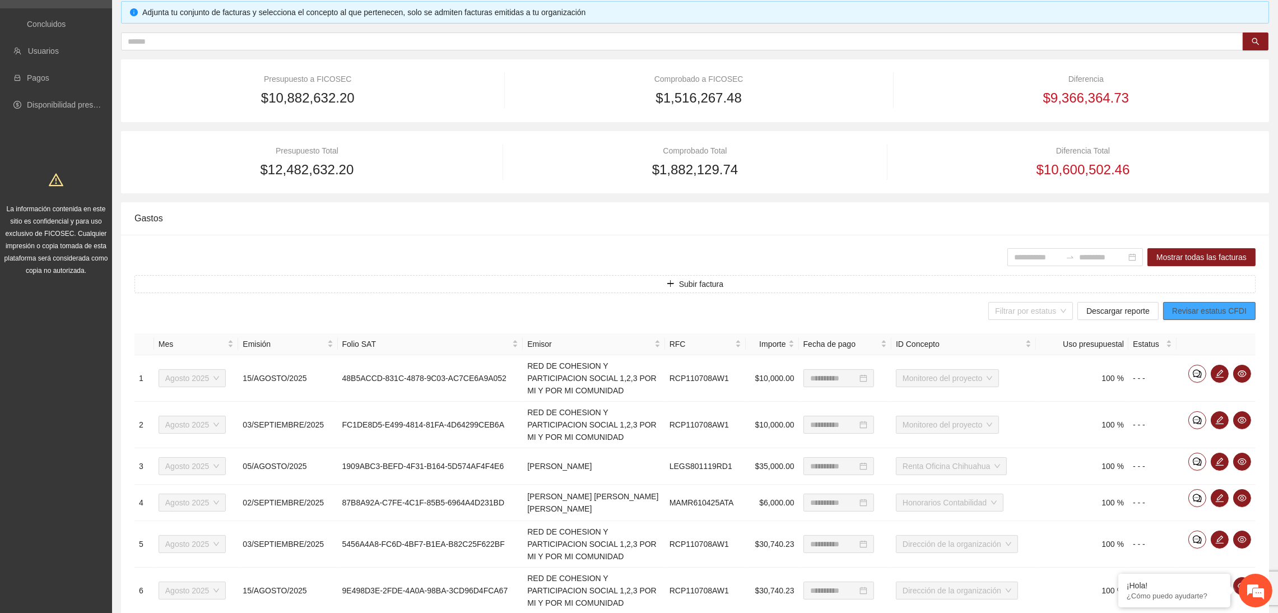
click at [1018, 302] on button "Revisar estatus CFDI" at bounding box center [1209, 311] width 92 height 18
click at [1018, 312] on input "search" at bounding box center [1026, 311] width 63 height 17
click at [1018, 309] on span "Descargar reporte" at bounding box center [1118, 311] width 63 height 12
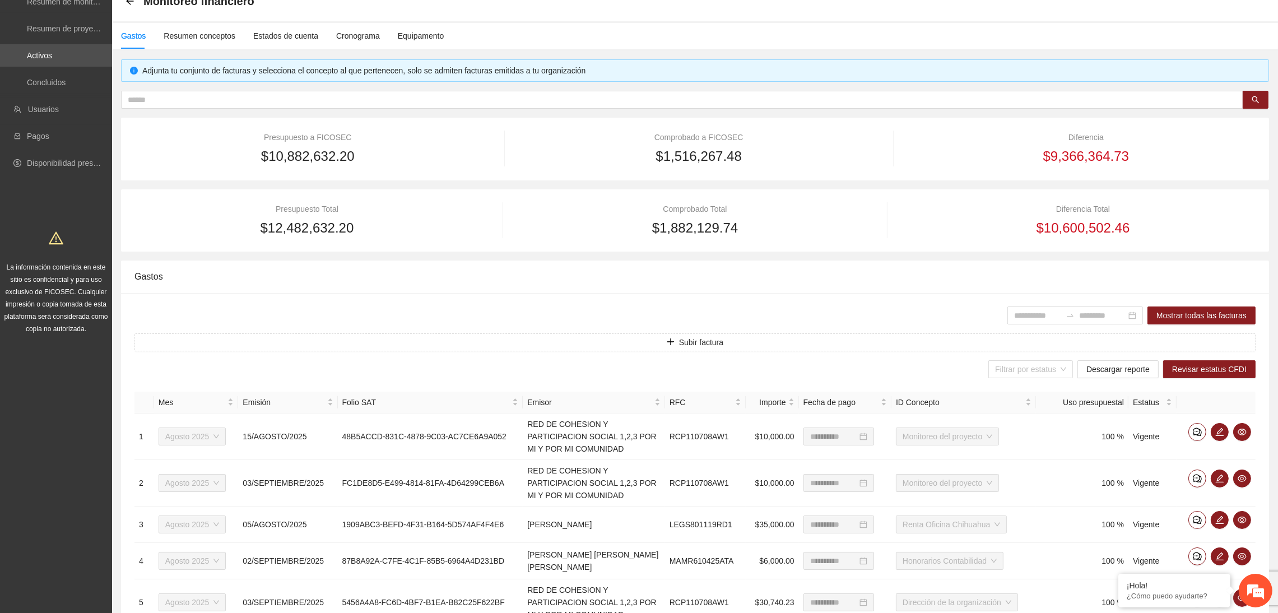
scroll to position [0, 0]
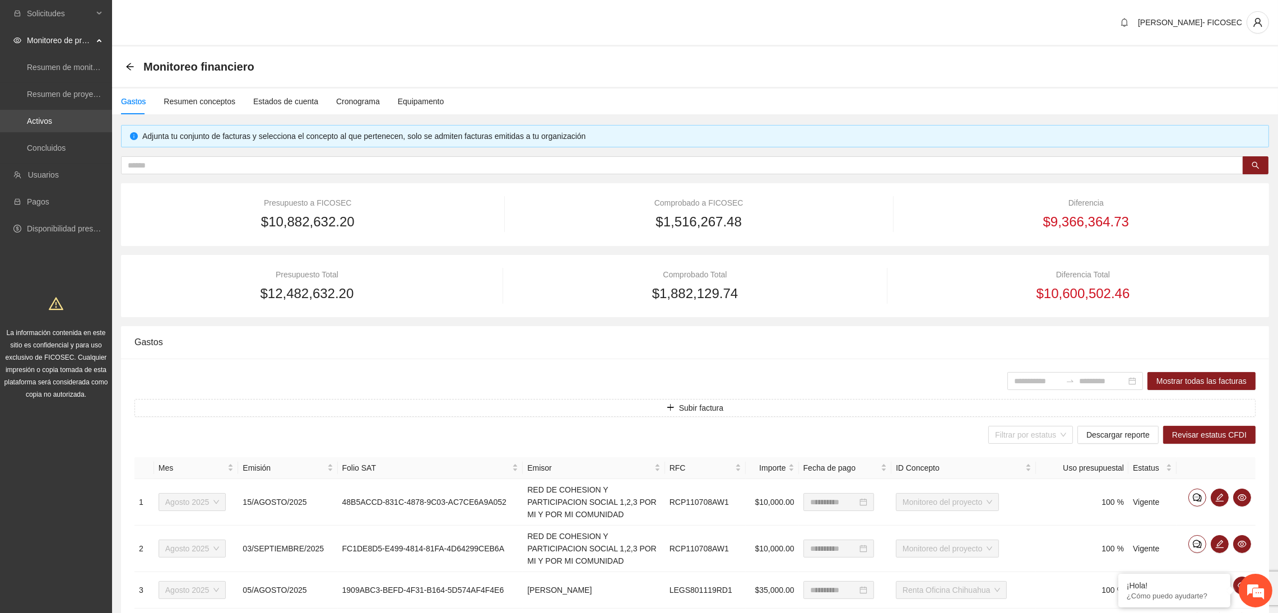
click at [52, 119] on link "Activos" at bounding box center [39, 121] width 25 height 9
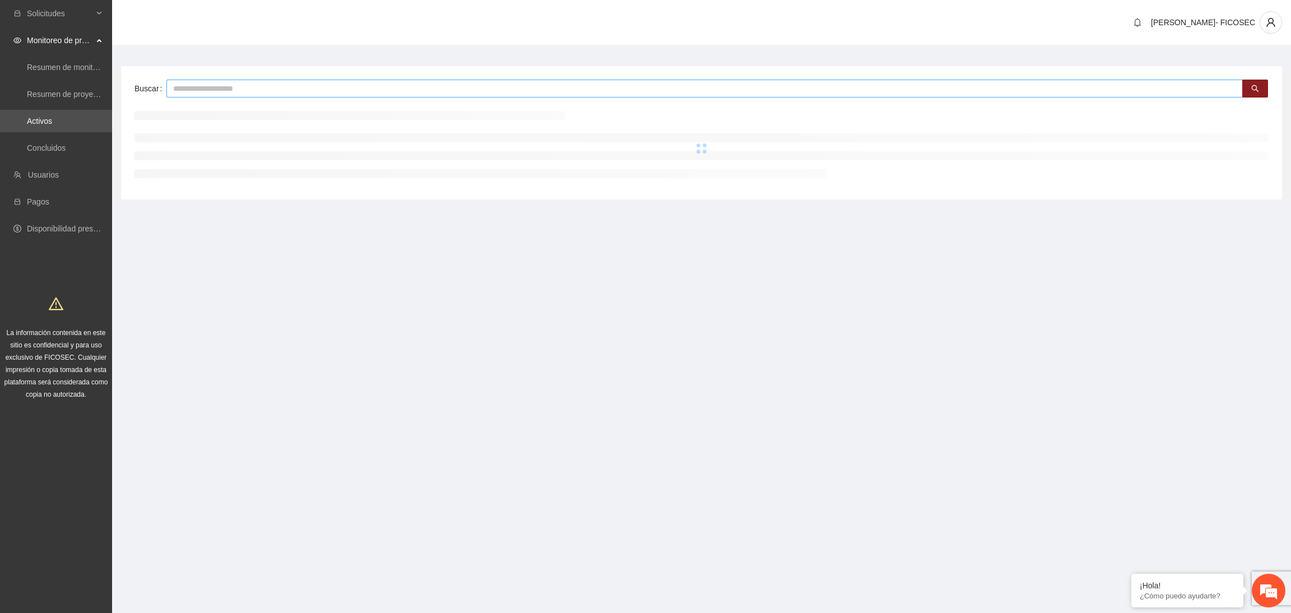
click at [303, 88] on input "text" at bounding box center [704, 89] width 1077 height 18
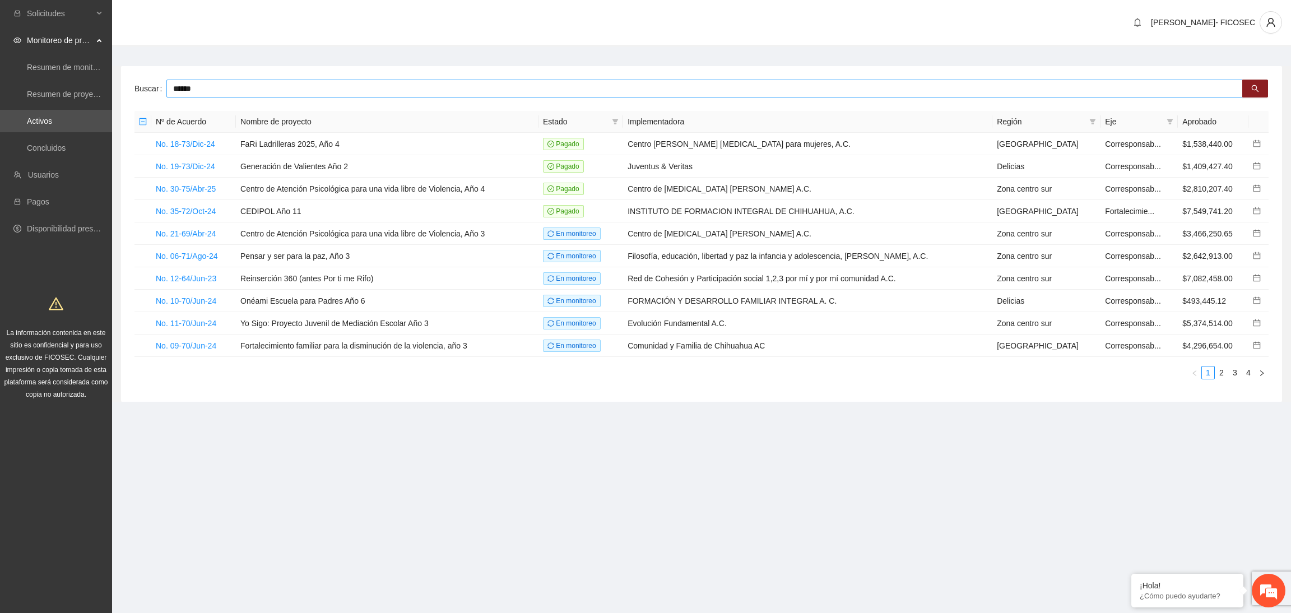
type input "******"
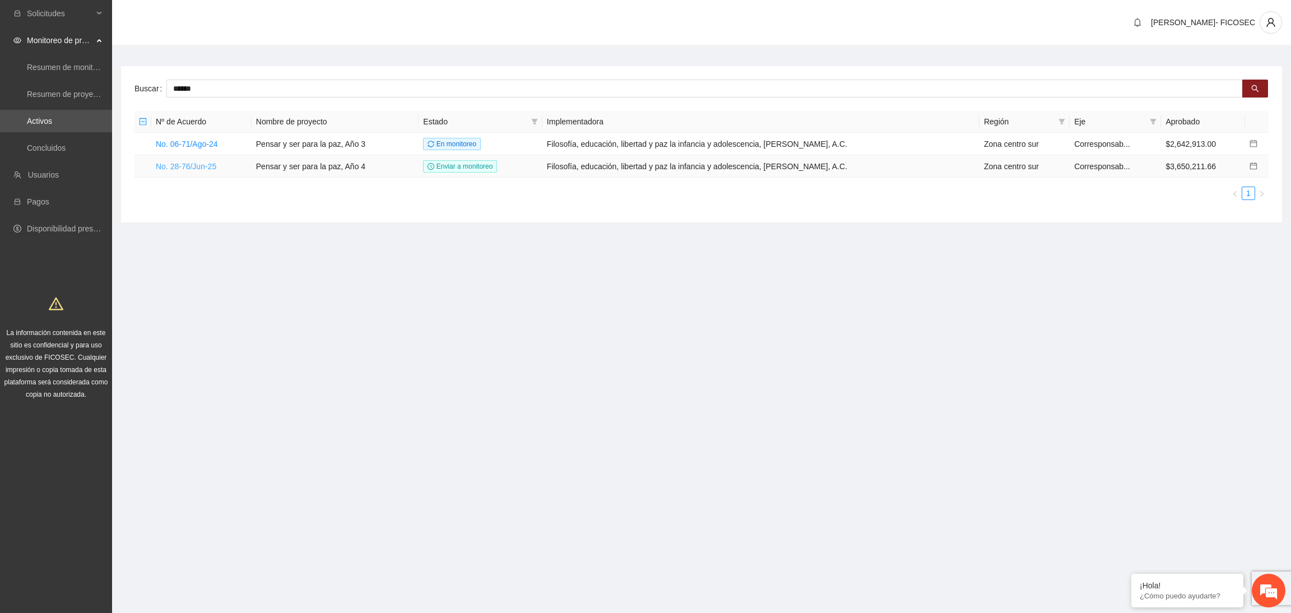
click at [200, 163] on link "No. 28-76/Jun-25" at bounding box center [186, 166] width 61 height 9
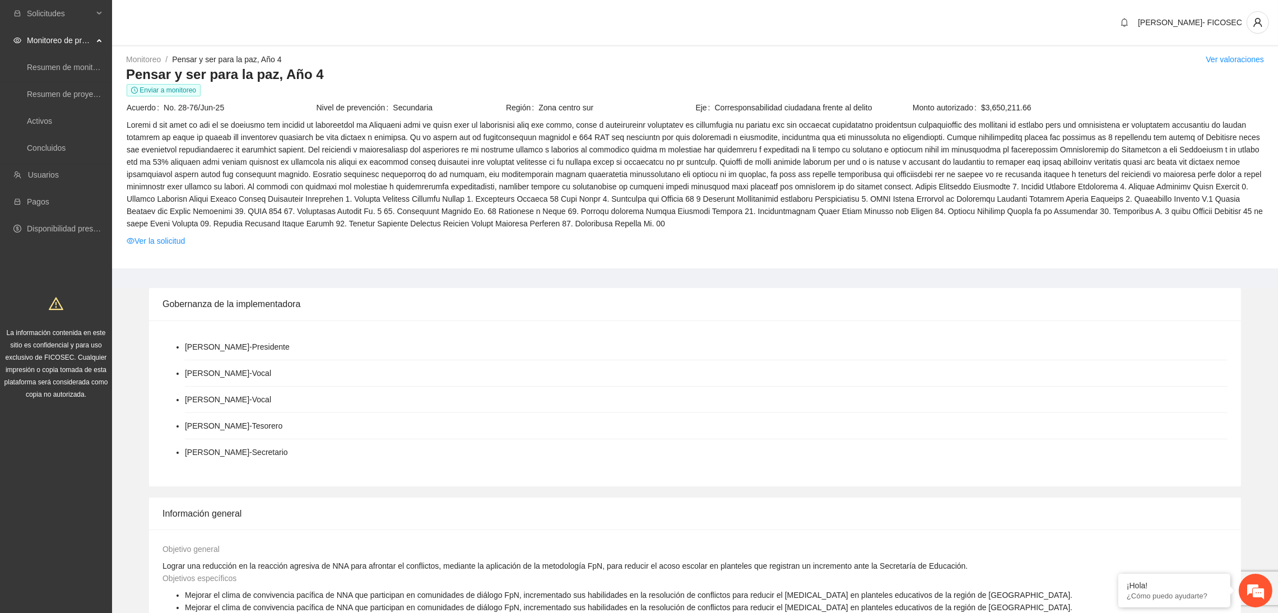
click at [431, 175] on span at bounding box center [695, 174] width 1137 height 111
drag, startPoint x: 994, startPoint y: 183, endPoint x: 149, endPoint y: 193, distance: 845.2
click at [149, 193] on span at bounding box center [695, 174] width 1137 height 111
drag, startPoint x: 160, startPoint y: 198, endPoint x: 592, endPoint y: 205, distance: 432.7
click at [592, 205] on span at bounding box center [695, 174] width 1137 height 111
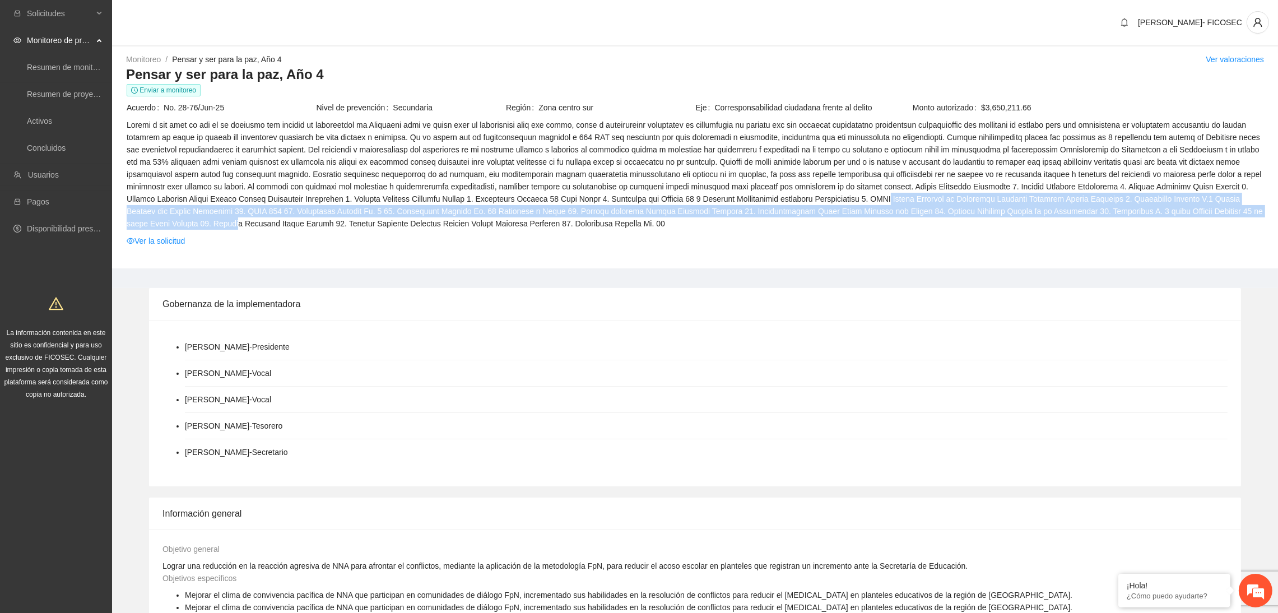
drag, startPoint x: 771, startPoint y: 202, endPoint x: 1157, endPoint y: 206, distance: 386.7
click at [1018, 206] on span at bounding box center [695, 174] width 1137 height 111
click at [375, 215] on span at bounding box center [695, 174] width 1137 height 111
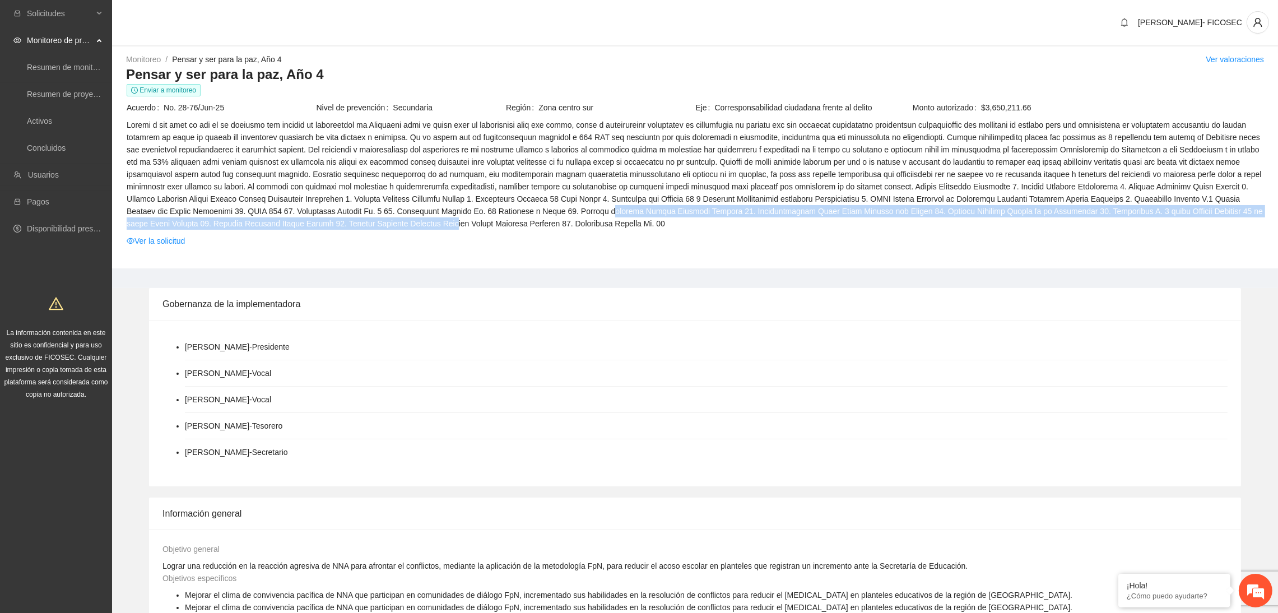
drag, startPoint x: 456, startPoint y: 212, endPoint x: 231, endPoint y: 225, distance: 225.1
click at [231, 225] on span at bounding box center [695, 174] width 1137 height 111
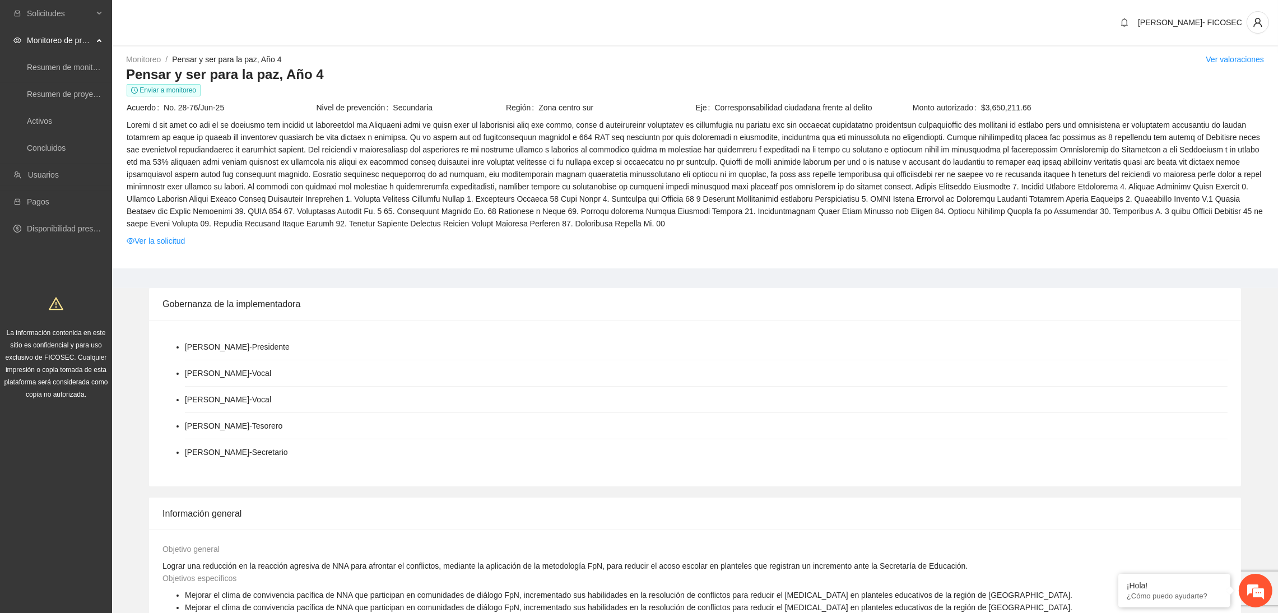
click at [308, 253] on div "Monitoreo / Pensar y ser para la paz, Año 4 / Ver valoraciones Pensar y ser par…" at bounding box center [695, 160] width 1166 height 215
drag, startPoint x: 302, startPoint y: 235, endPoint x: 308, endPoint y: 225, distance: 11.5
click at [308, 225] on tbody "Enviar a monitoreo Acuerdo No. 28-76/Jun-25 Nivel de prevención Secundaria Regi…" at bounding box center [695, 168] width 1138 height 168
click at [315, 228] on span at bounding box center [695, 174] width 1137 height 111
click at [324, 229] on span at bounding box center [695, 174] width 1137 height 111
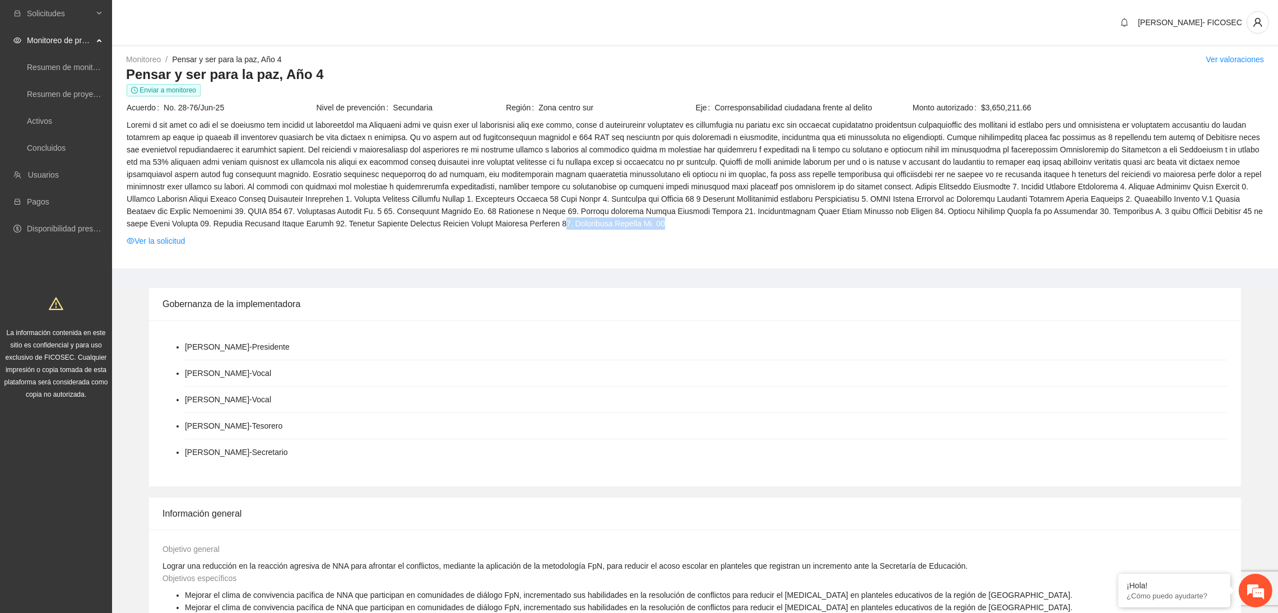
drag, startPoint x: 331, startPoint y: 224, endPoint x: 443, endPoint y: 217, distance: 112.3
click at [443, 218] on span at bounding box center [695, 174] width 1137 height 111
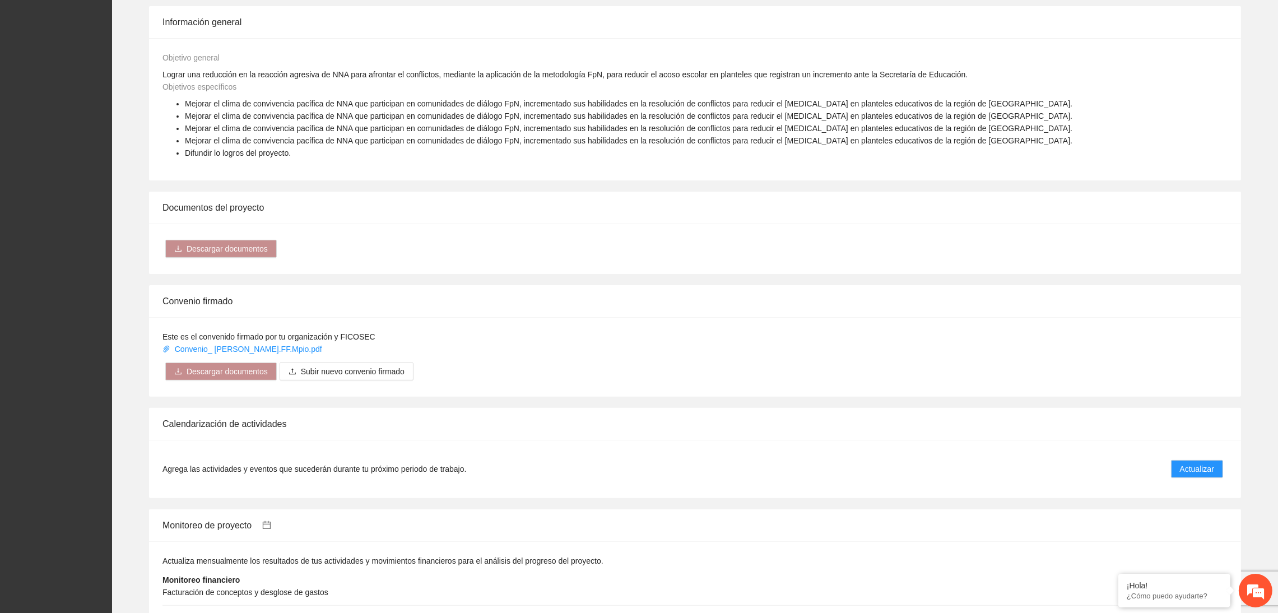
scroll to position [850, 0]
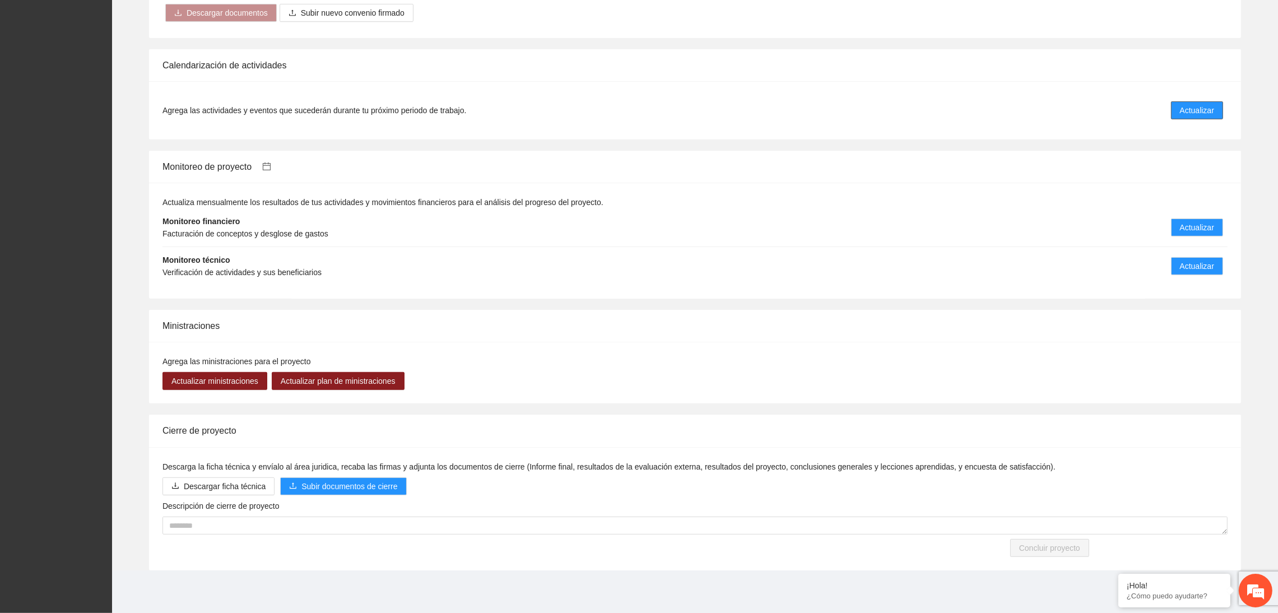
click at [1018, 117] on button "Actualizar" at bounding box center [1197, 110] width 52 height 18
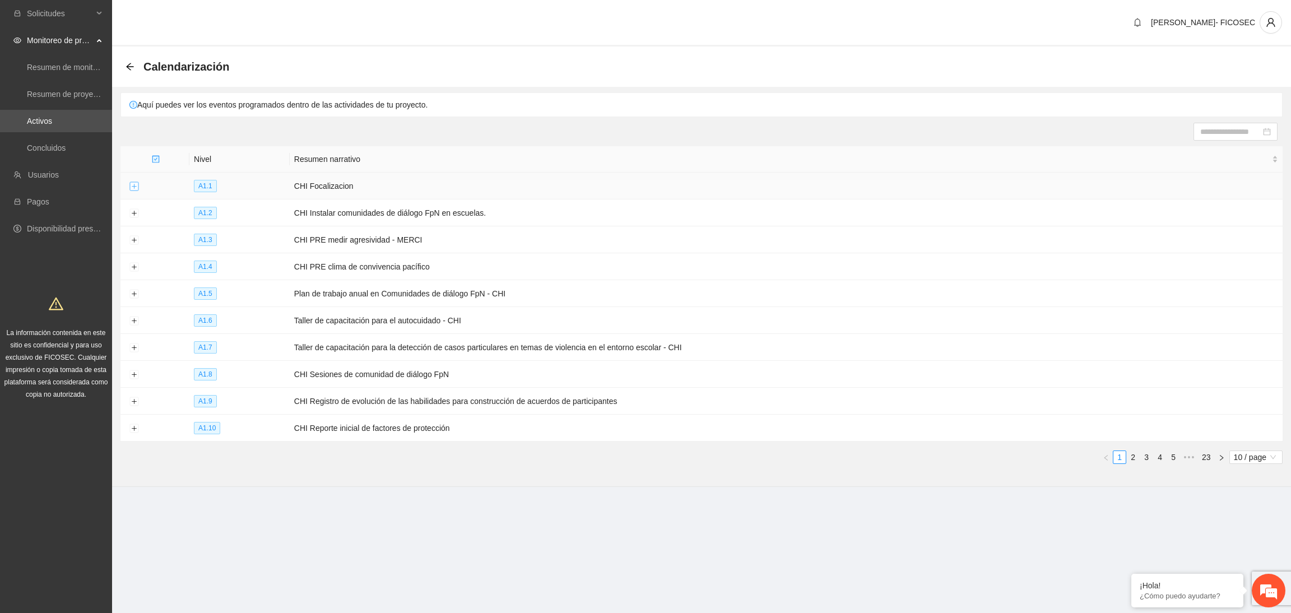
click at [134, 188] on button "Expand row" at bounding box center [133, 186] width 9 height 9
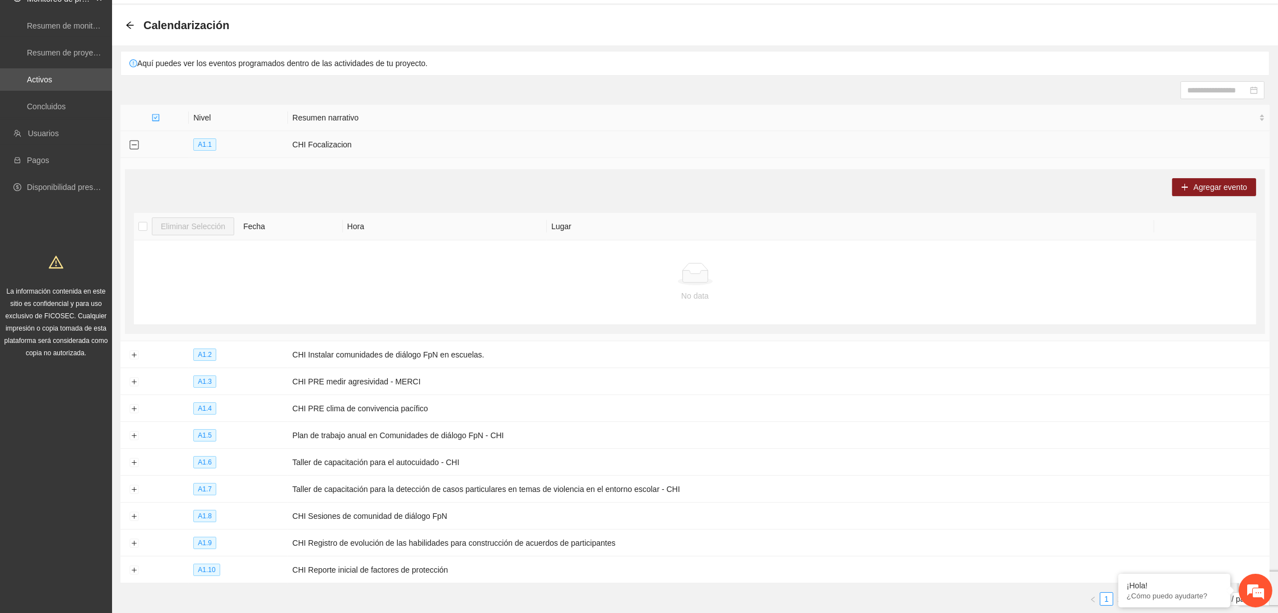
scroll to position [106, 0]
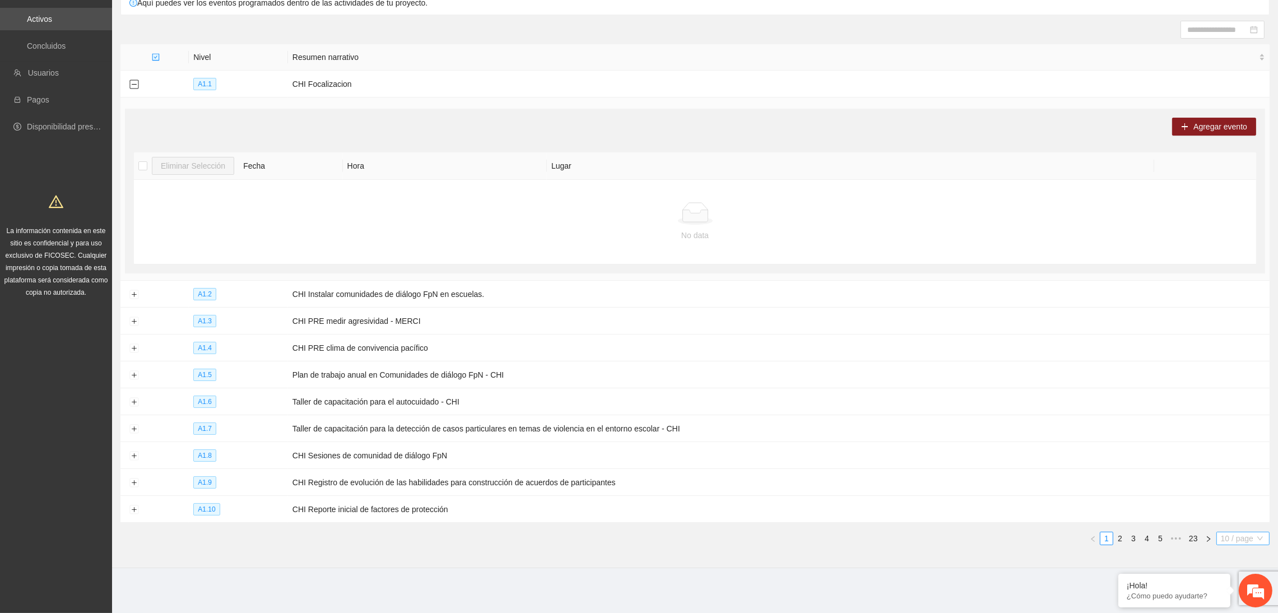
drag, startPoint x: 1261, startPoint y: 543, endPoint x: 1254, endPoint y: 538, distance: 9.3
click at [1018, 543] on span "10 / page" at bounding box center [1243, 538] width 44 height 12
click at [1018, 521] on div "100 / page" at bounding box center [1243, 519] width 41 height 12
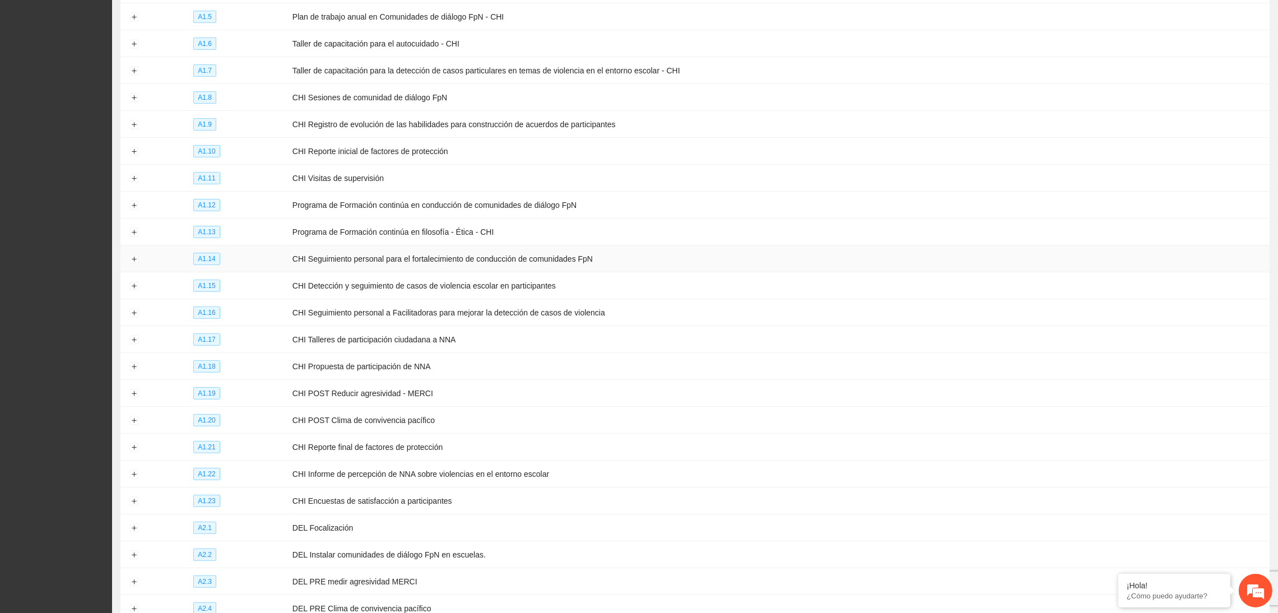
scroll to position [527, 0]
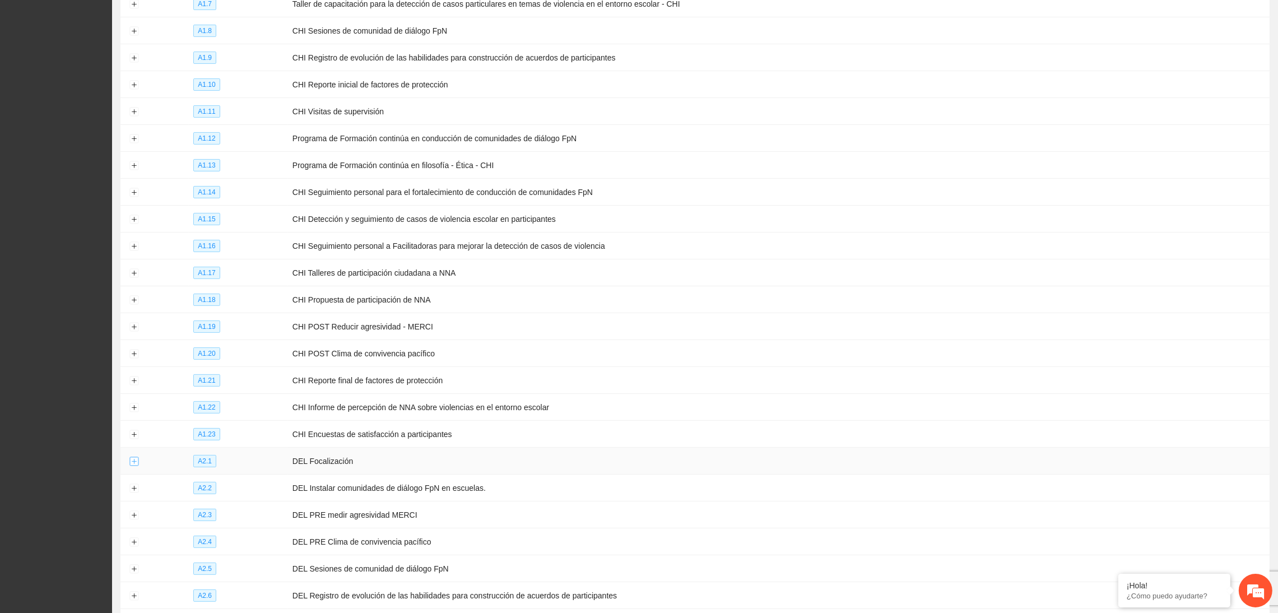
click at [130, 466] on button "Expand row" at bounding box center [133, 461] width 9 height 9
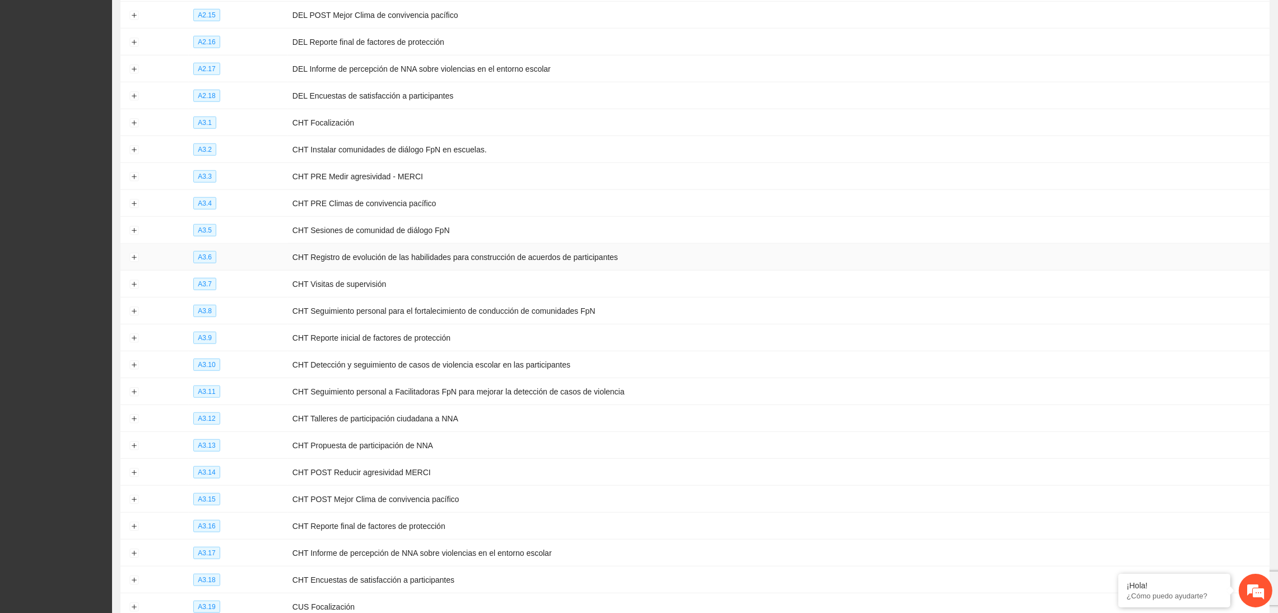
scroll to position [1536, 0]
click at [129, 125] on button "Expand row" at bounding box center [133, 120] width 9 height 9
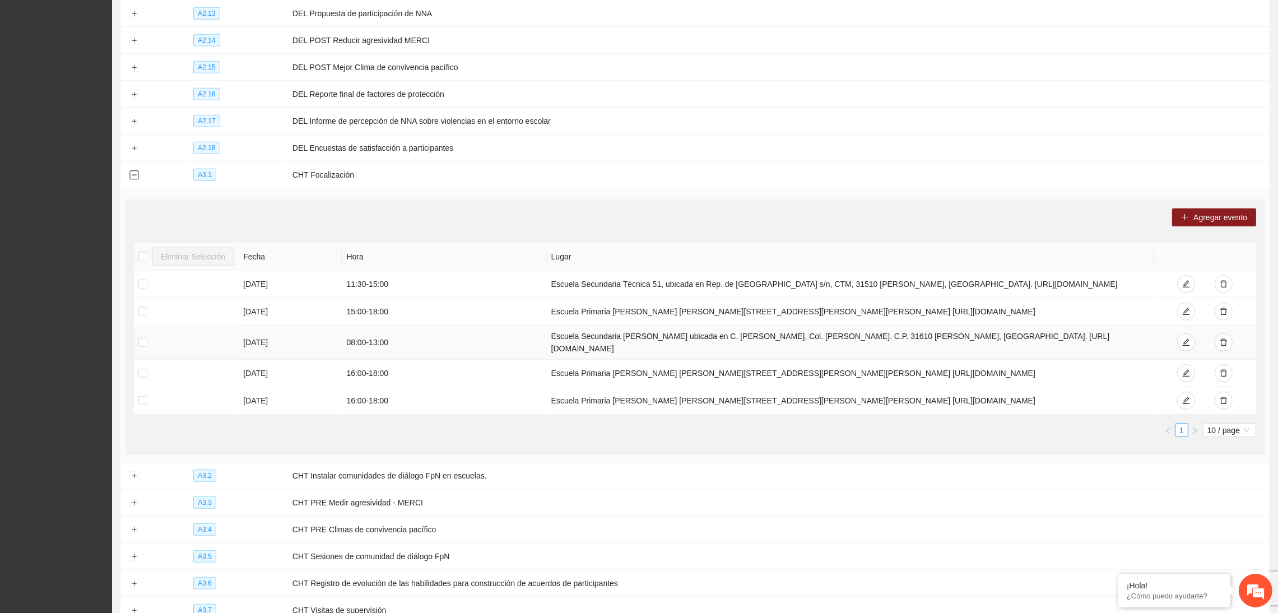
scroll to position [1451, 0]
